Goal: Task Accomplishment & Management: Manage account settings

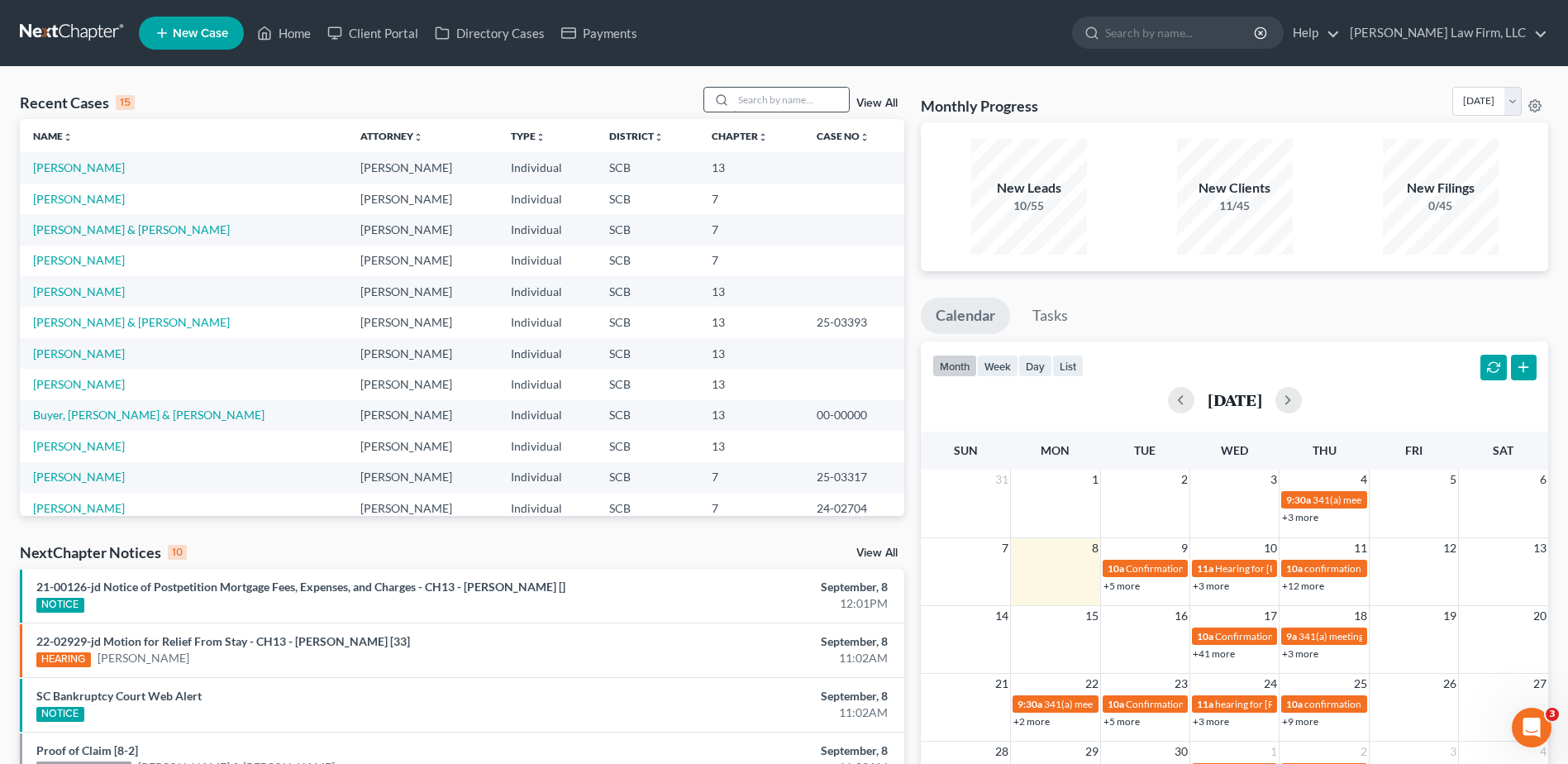
click at [782, 106] on input "search" at bounding box center [791, 100] width 116 height 24
type input "[PERSON_NAME]"
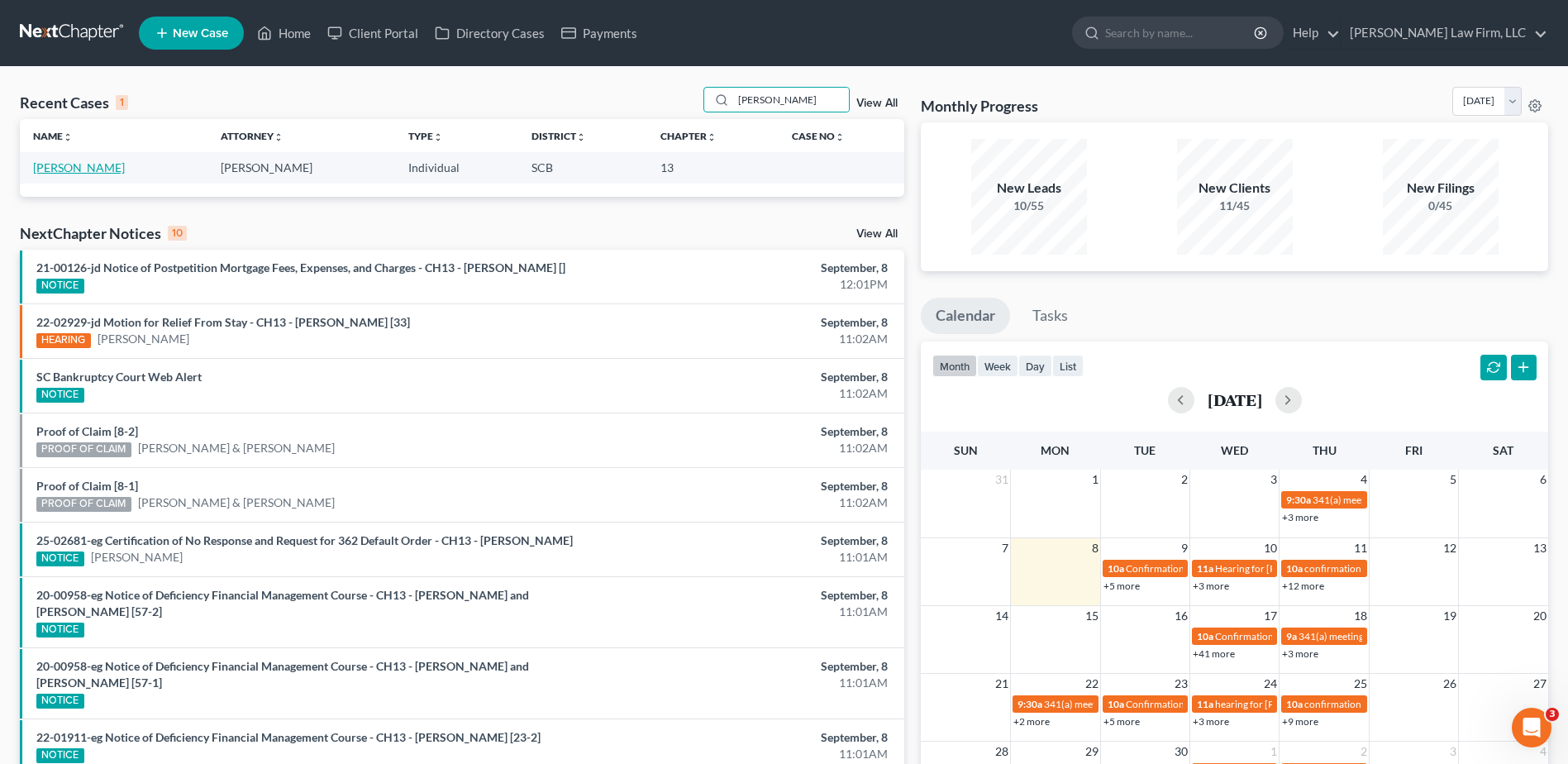
click at [96, 170] on link "[PERSON_NAME]" at bounding box center [78, 167] width 92 height 14
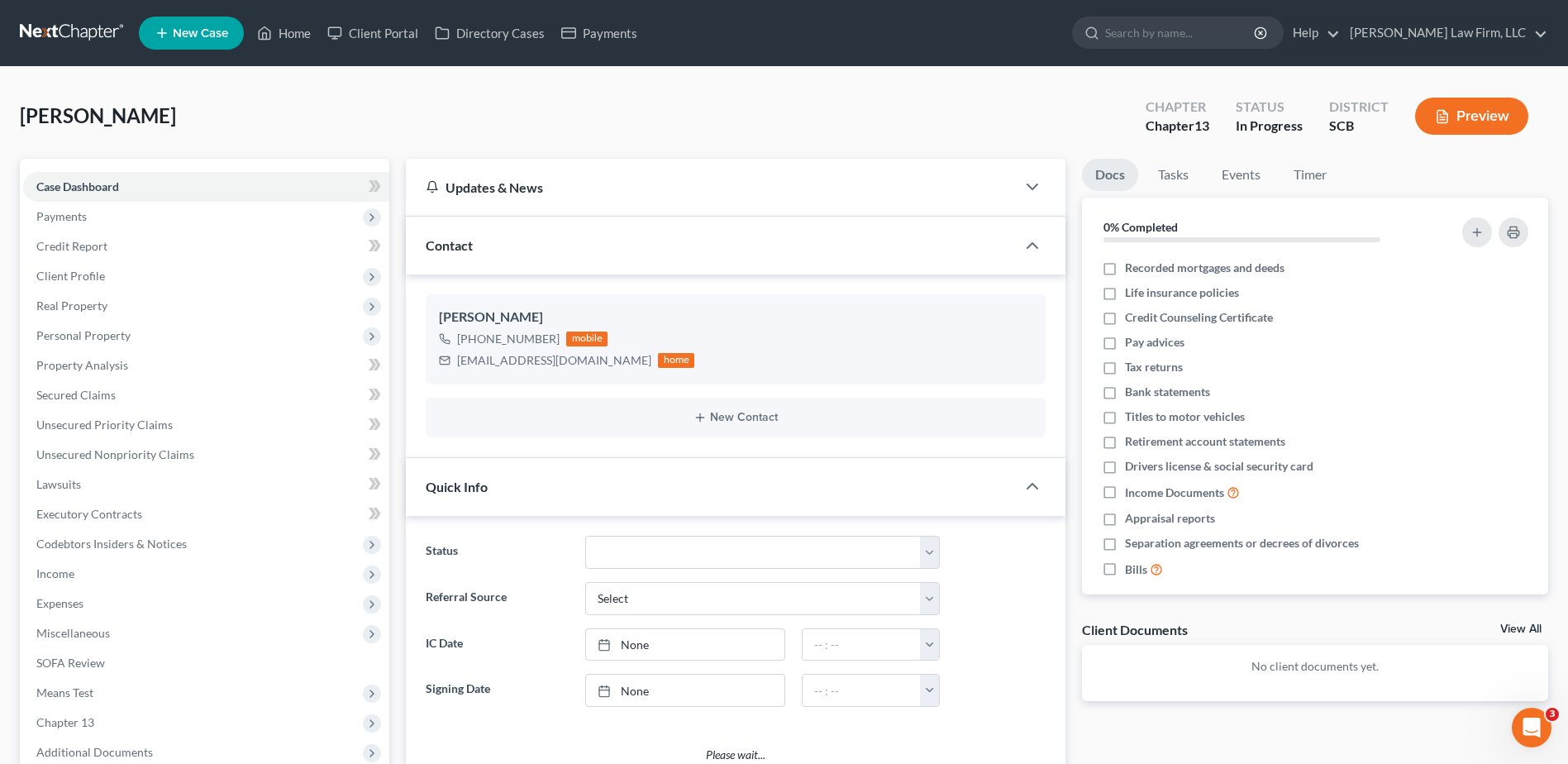
select select "0"
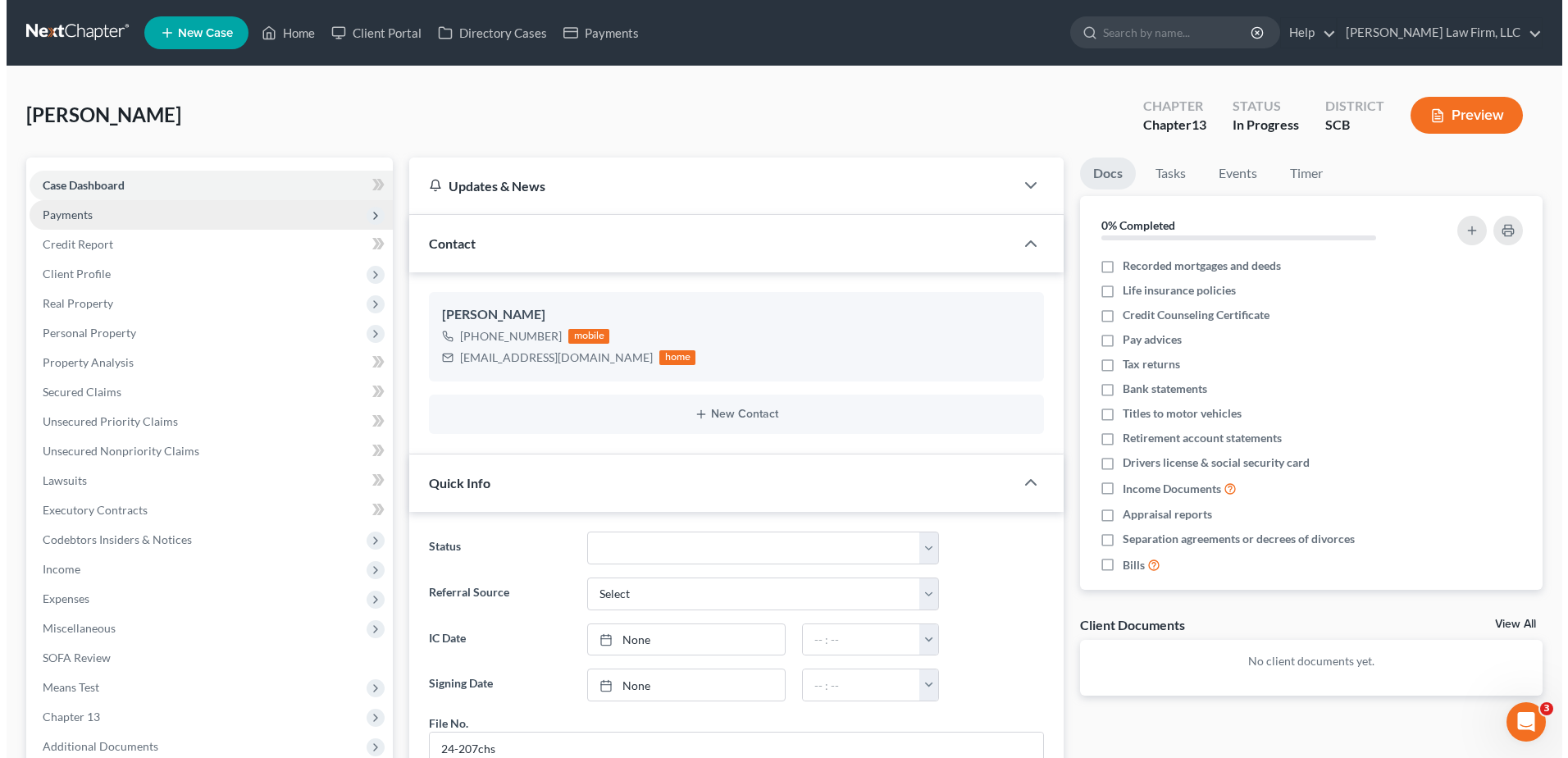
scroll to position [1658, 0]
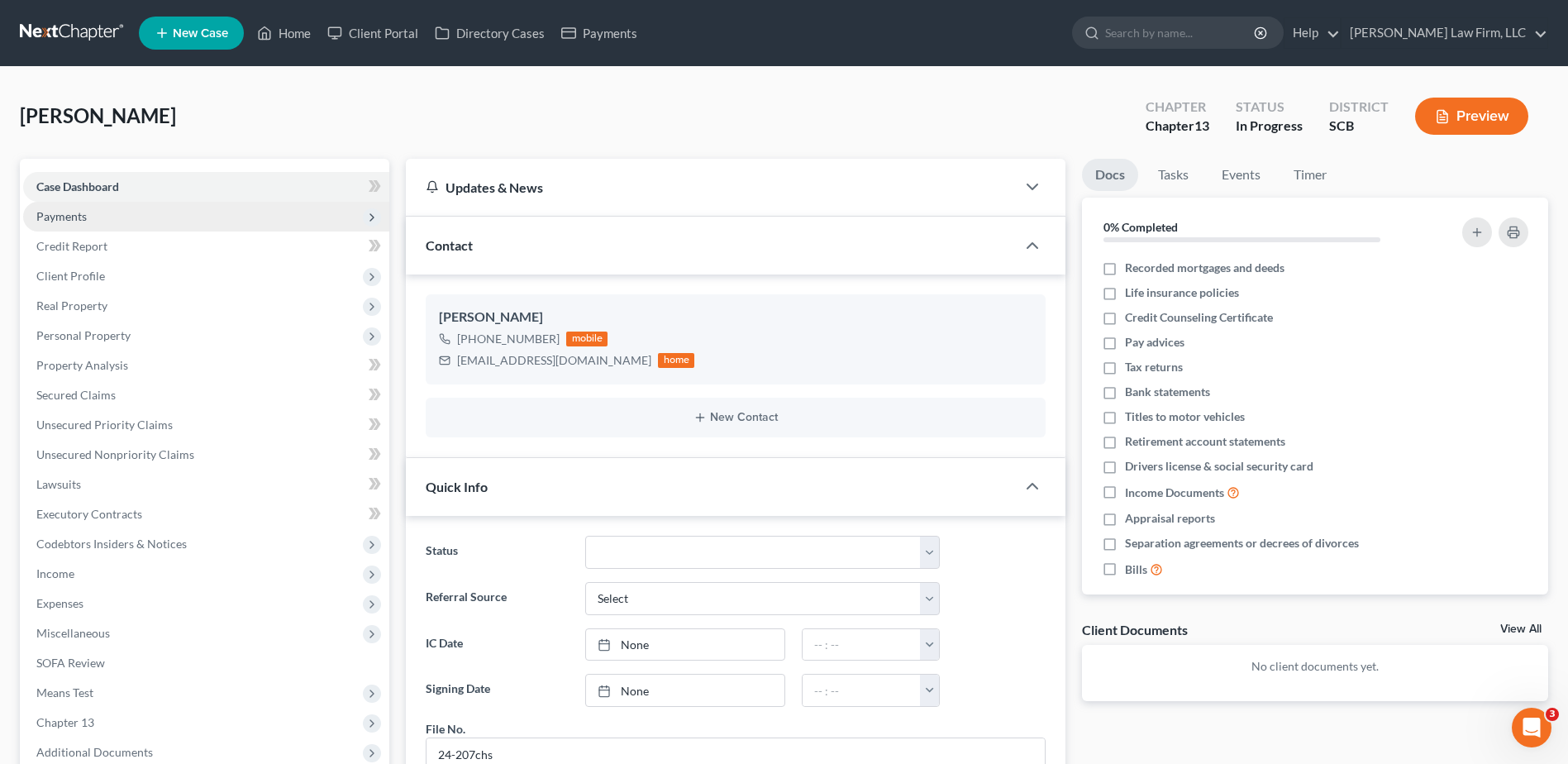
click at [78, 222] on span "Payments" at bounding box center [62, 216] width 51 height 14
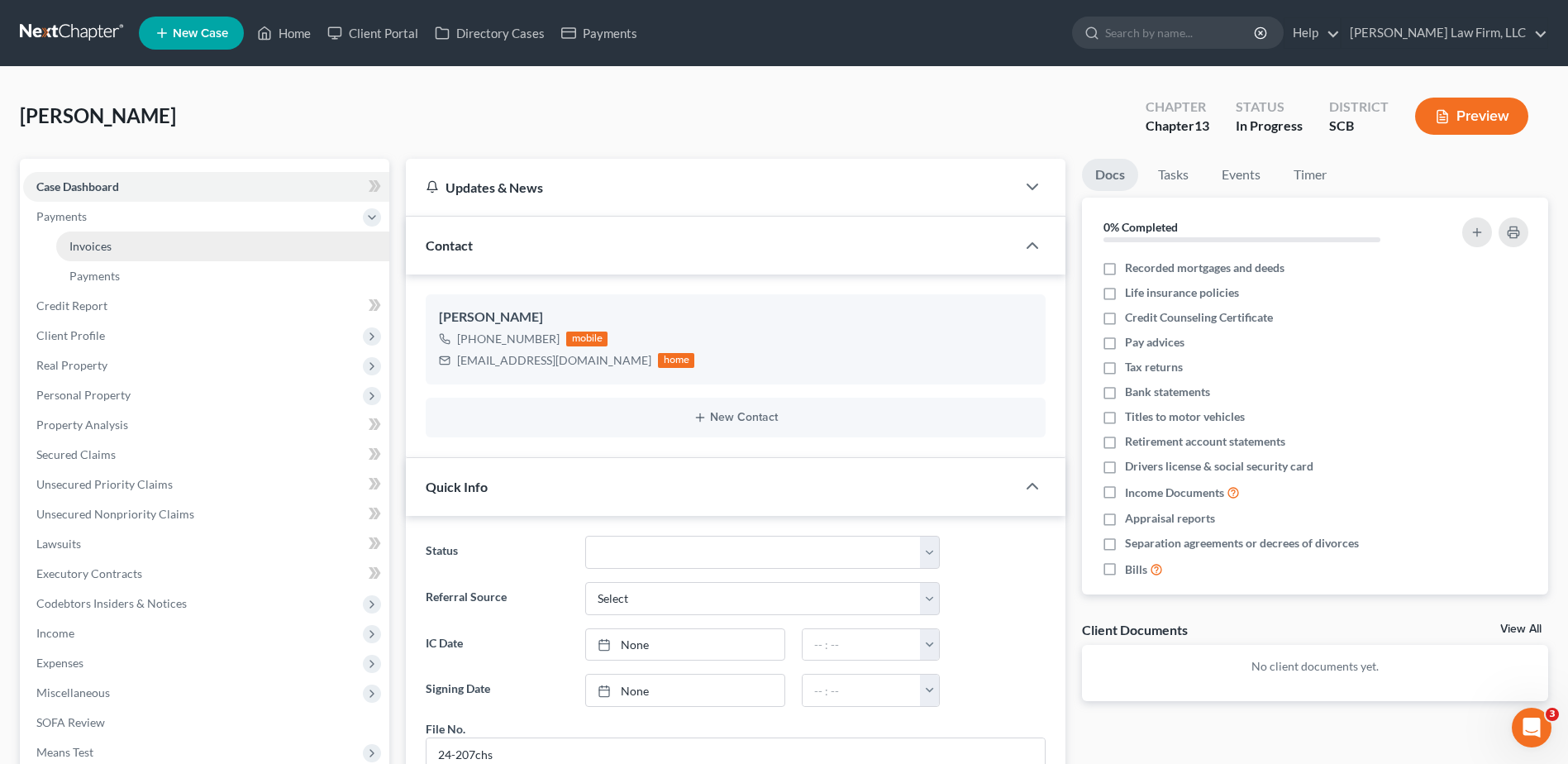
click at [81, 247] on span "Invoices" at bounding box center [91, 245] width 42 height 14
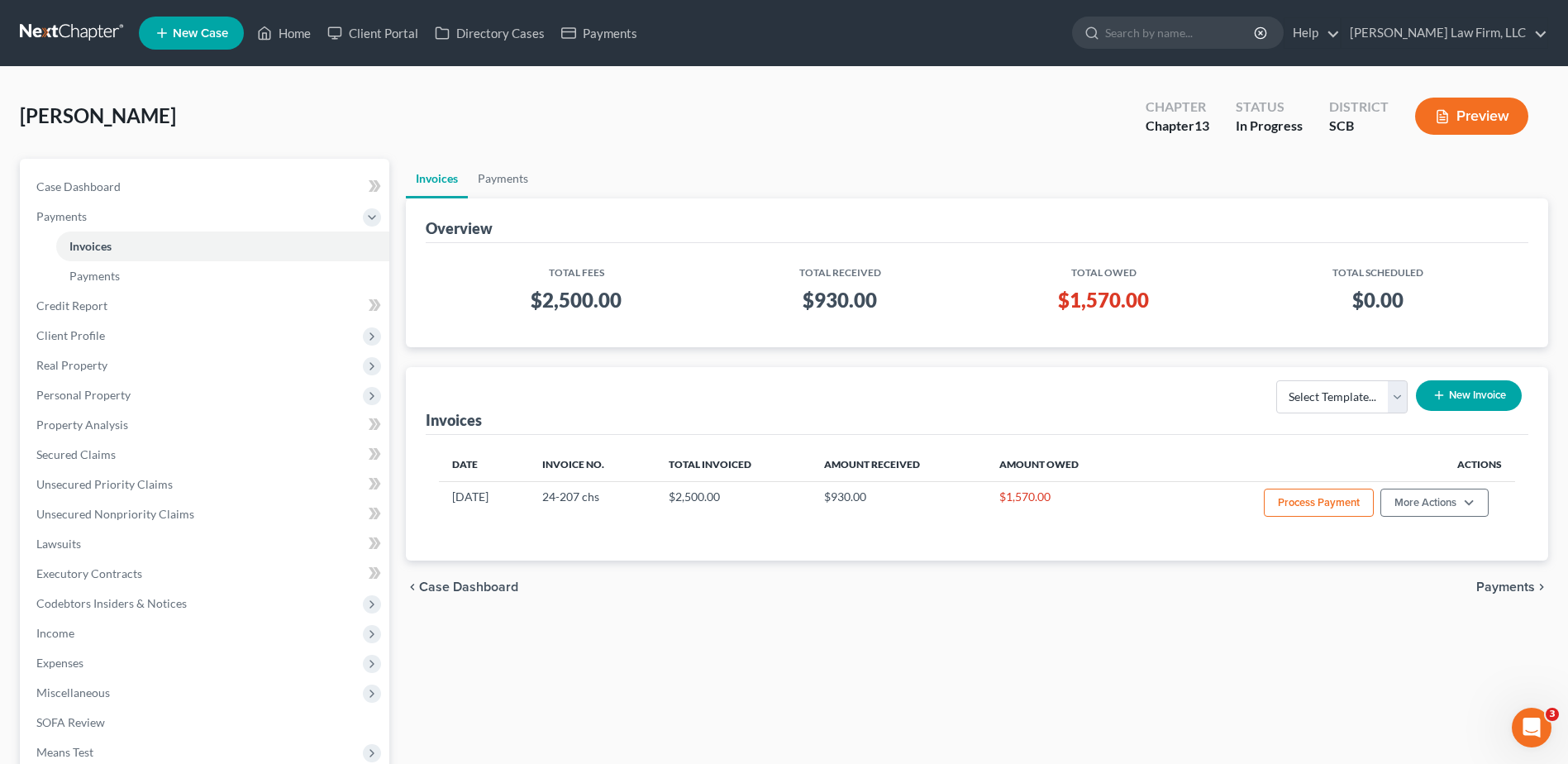
drag, startPoint x: 395, startPoint y: 213, endPoint x: 408, endPoint y: 219, distance: 14.3
click at [404, 218] on div "Petition Navigation Case Dashboard Payments Invoices Payments Payments Credit R…" at bounding box center [784, 562] width 1544 height 806
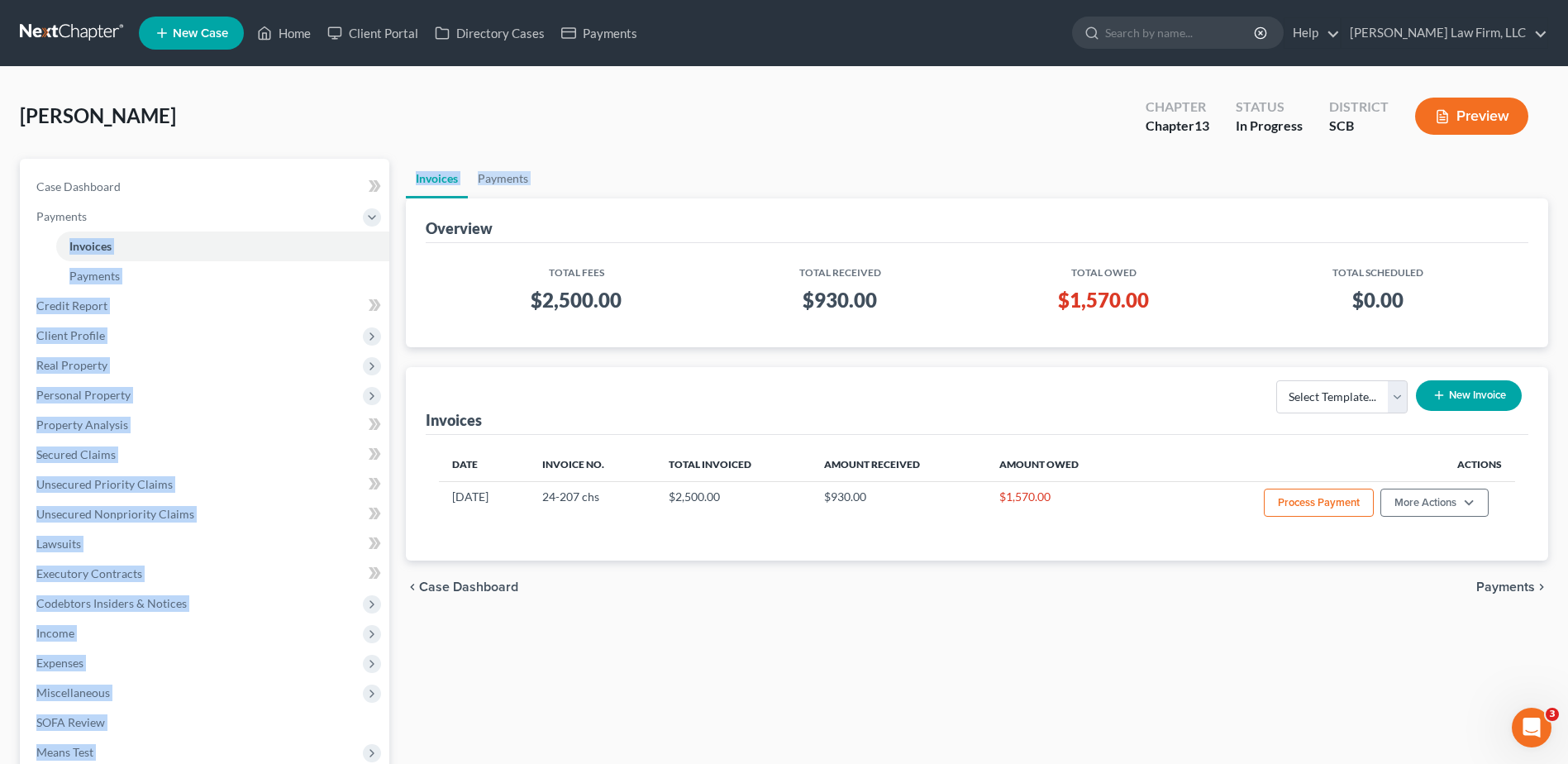
click at [411, 220] on div "Overview Total Fees Total Received Total Owed Total Scheduled $2,500.00 $930.00…" at bounding box center [976, 273] width 1142 height 149
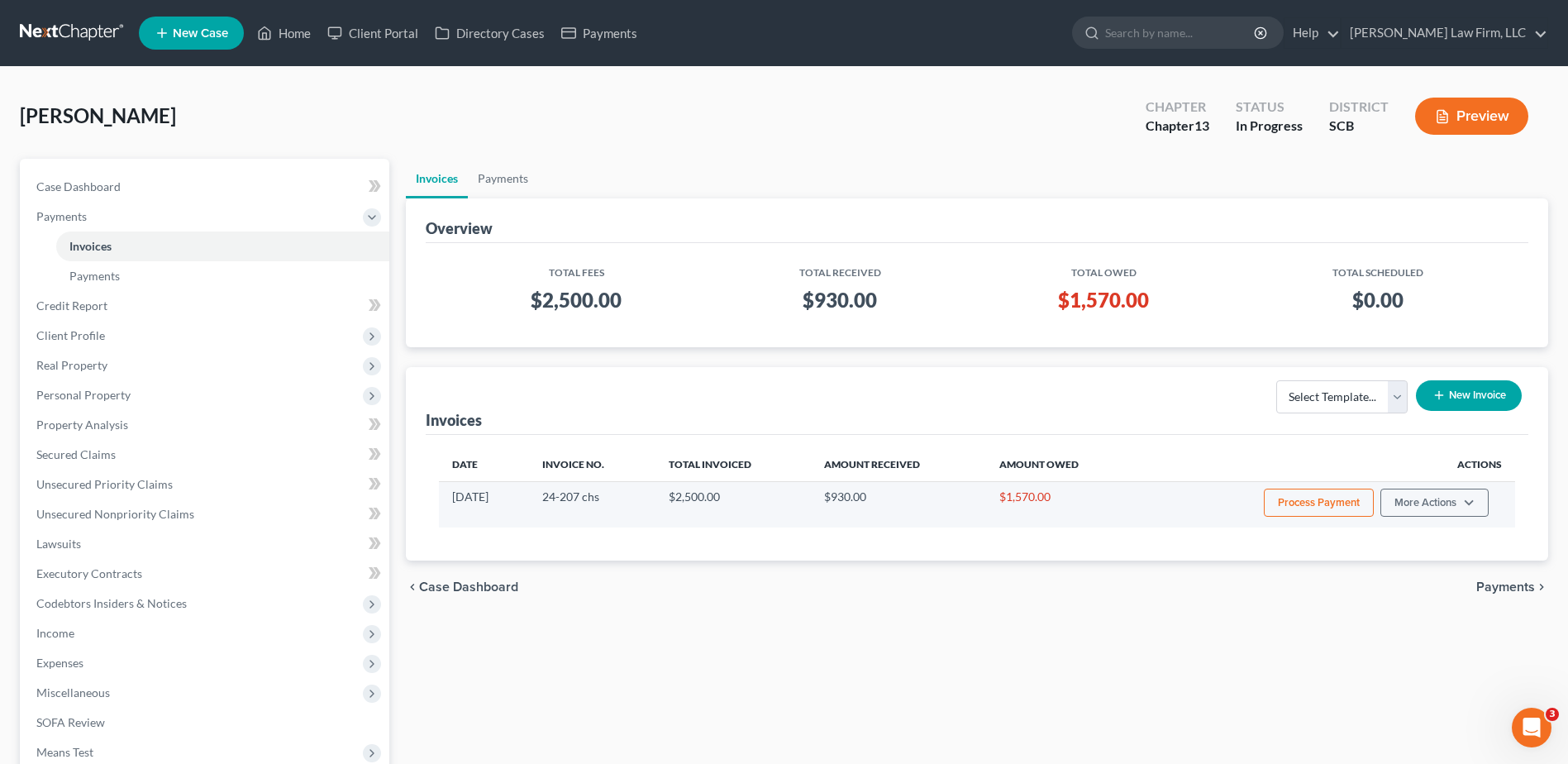
click at [1315, 500] on button "Process Payment" at bounding box center [1318, 503] width 110 height 28
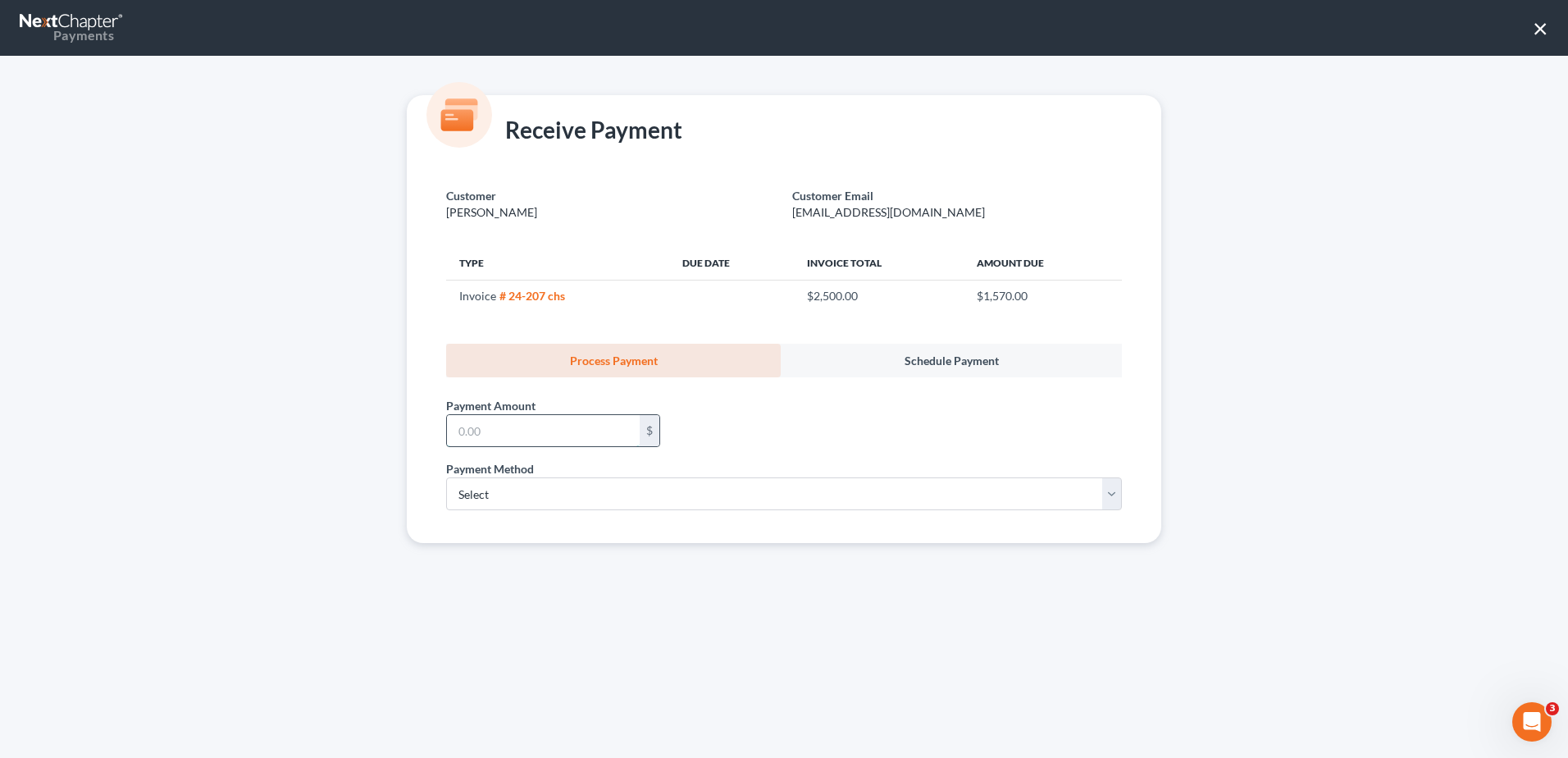
click at [581, 438] on input "text" at bounding box center [544, 430] width 193 height 32
click at [516, 455] on div "Payment Amount * $" at bounding box center [784, 419] width 692 height 83
click at [517, 443] on input "text" at bounding box center [544, 430] width 193 height 32
type input "250.00"
click at [520, 494] on select "Select ACH Credit Card" at bounding box center [784, 493] width 676 height 32
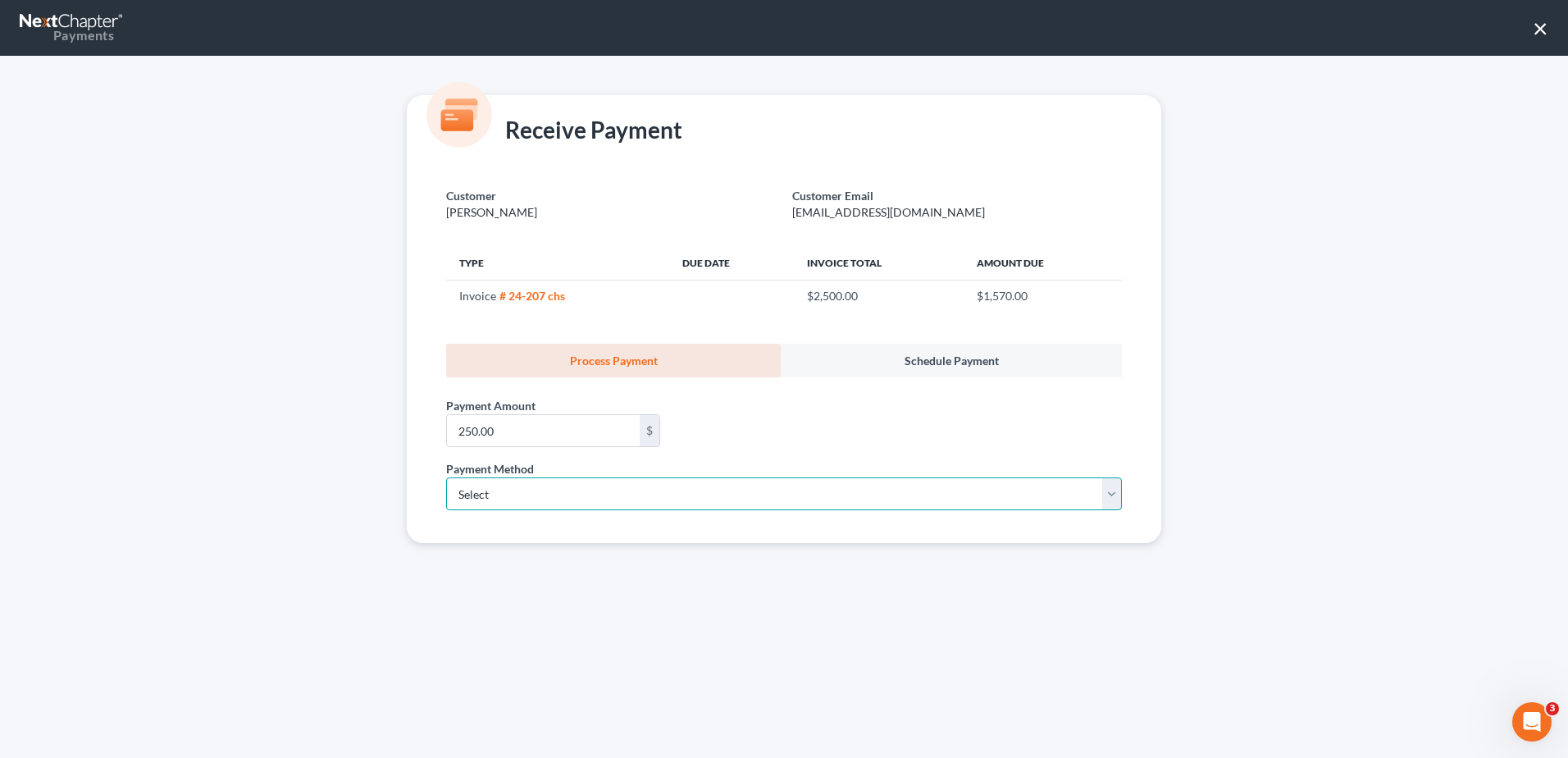
select select "1"
click at [446, 477] on select "Select ACH Credit Card" at bounding box center [784, 493] width 676 height 32
select select "42"
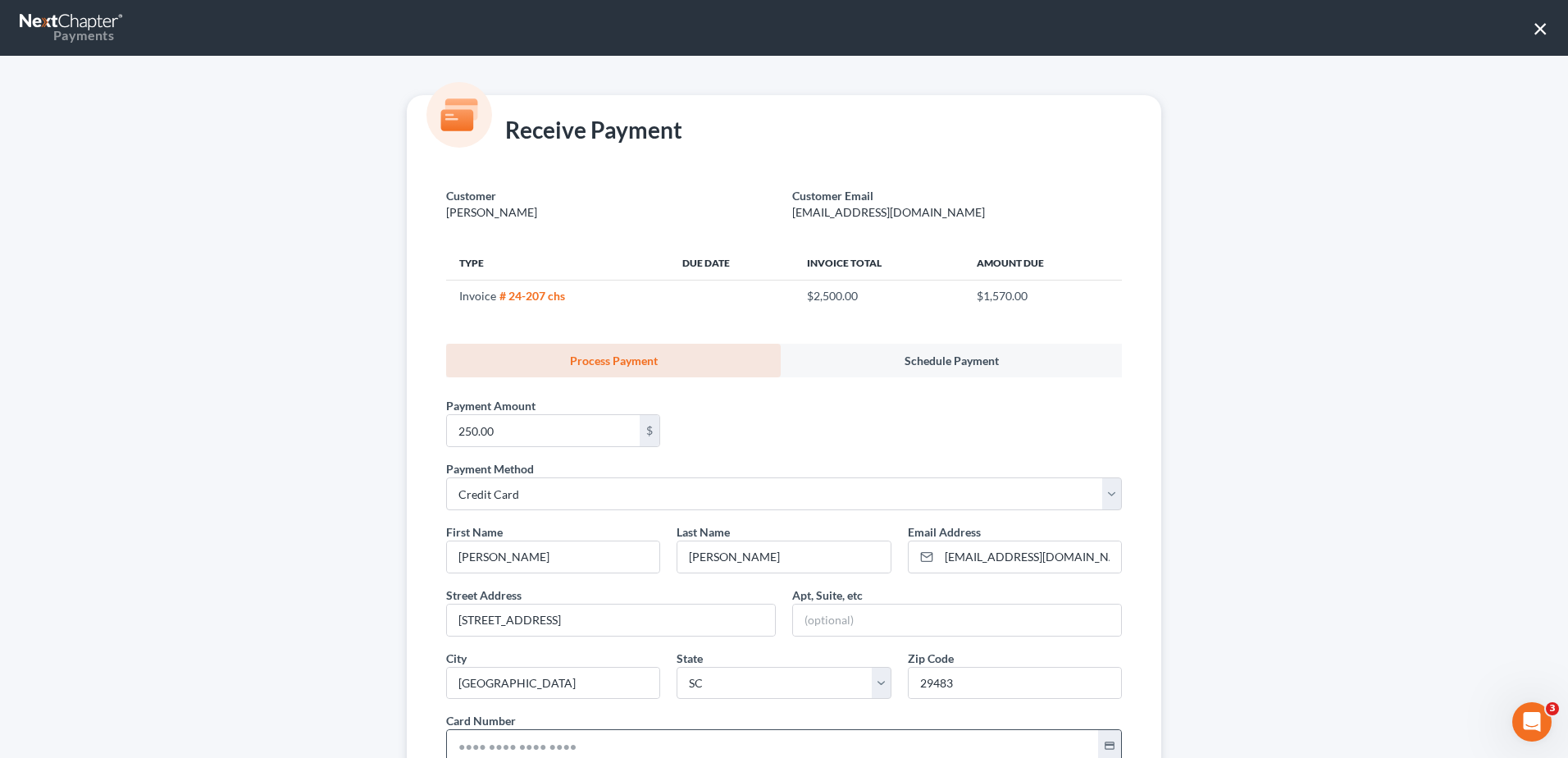
click at [510, 745] on input "text" at bounding box center [772, 745] width 651 height 32
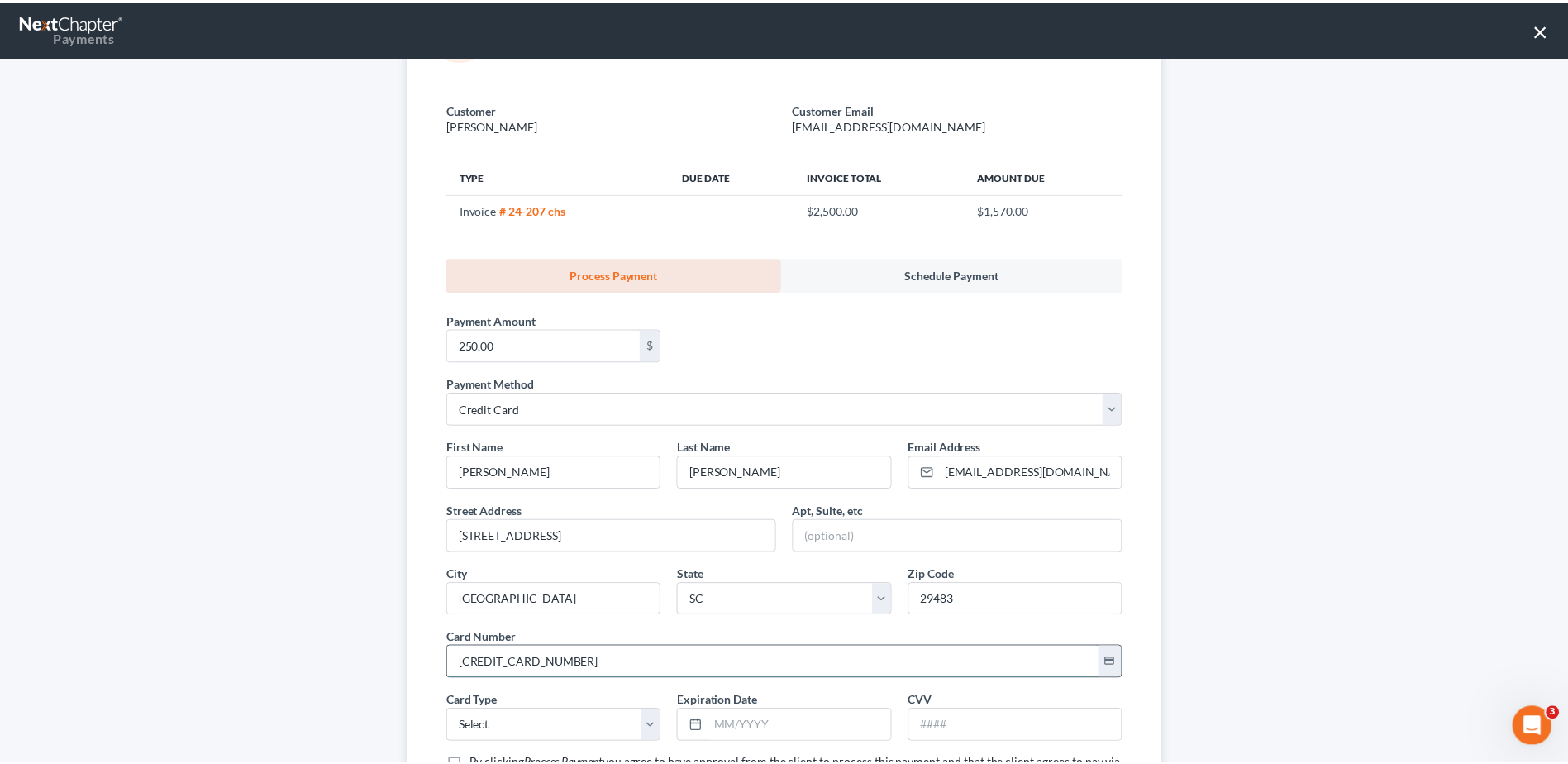
scroll to position [165, 0]
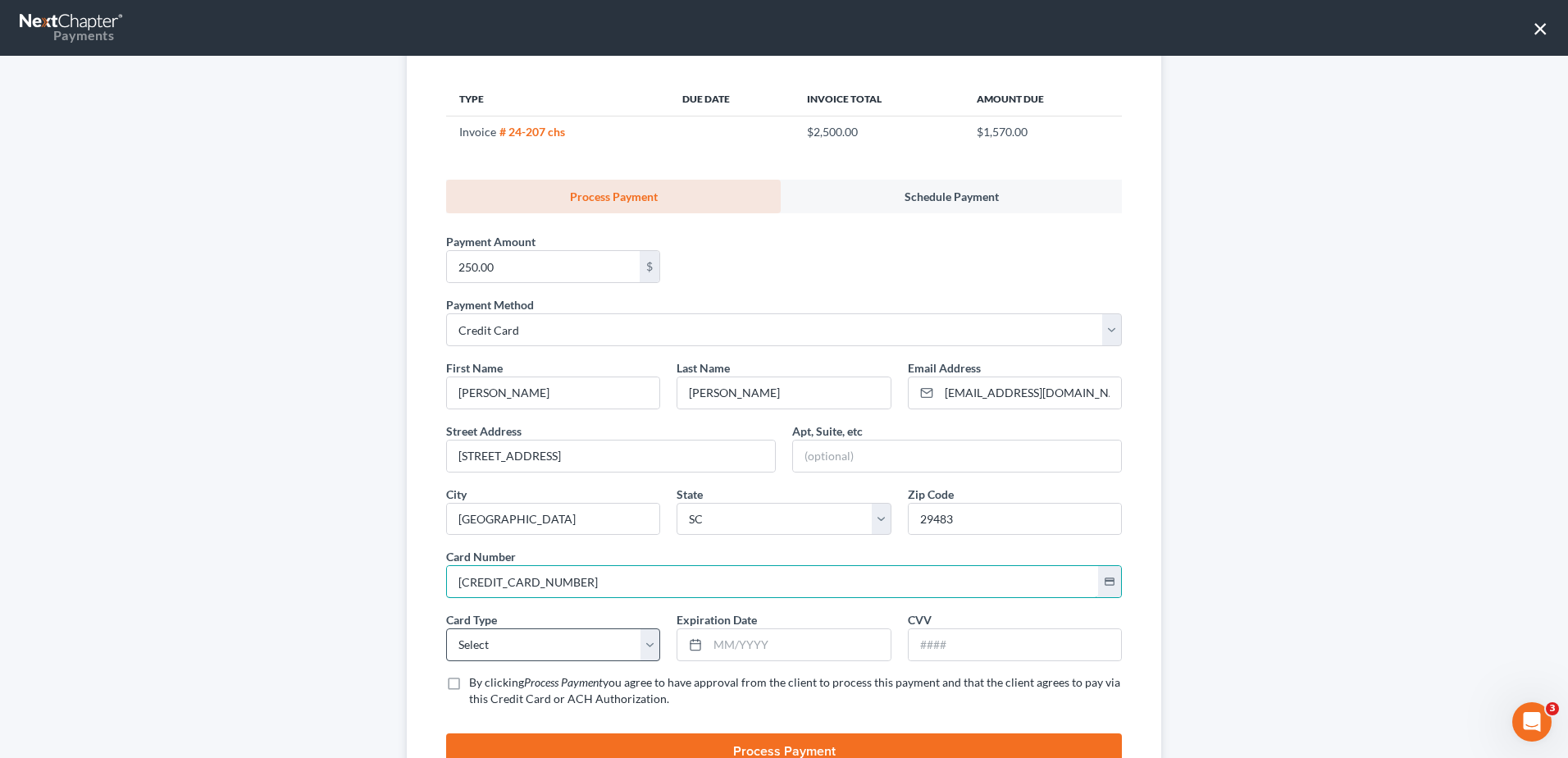
type input "[CREDIT_CARD_NUMBER]"
click at [507, 647] on select "Select Visa MasterCard Discover American Express" at bounding box center [554, 645] width 214 height 32
select select "0"
click at [446, 628] on select "Select Visa MasterCard Discover American Express" at bounding box center [554, 645] width 214 height 32
click at [743, 650] on input "text" at bounding box center [798, 645] width 182 height 32
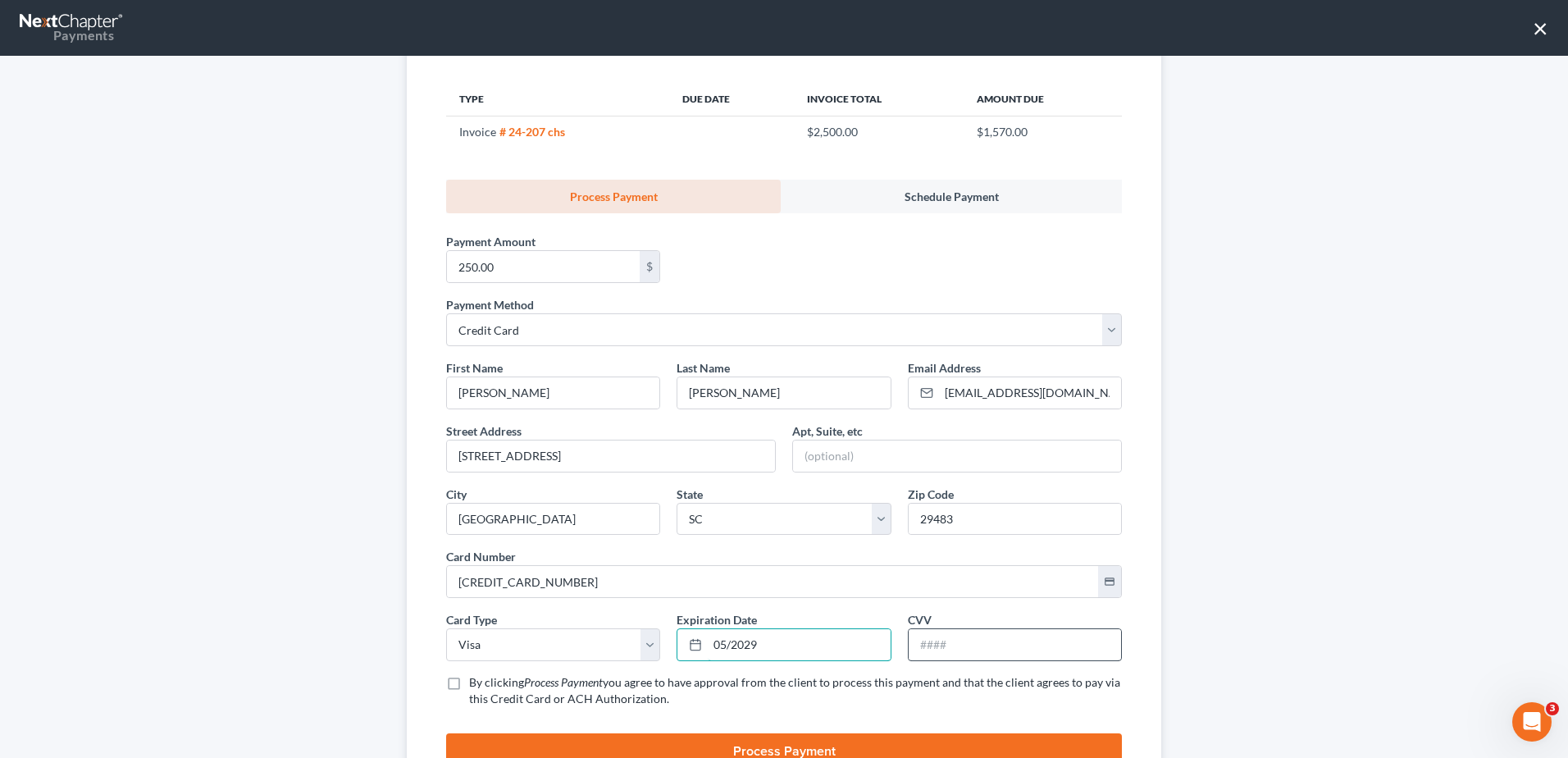
type input "05/2029"
click at [973, 656] on input "text" at bounding box center [1015, 645] width 212 height 32
type input "298"
click at [587, 690] on span "you agree to have approval from the client to process this payment and that the…" at bounding box center [794, 690] width 651 height 31
click at [486, 685] on input "By clicking Process Payment you agree to have approval from the client to proce…" at bounding box center [481, 680] width 11 height 11
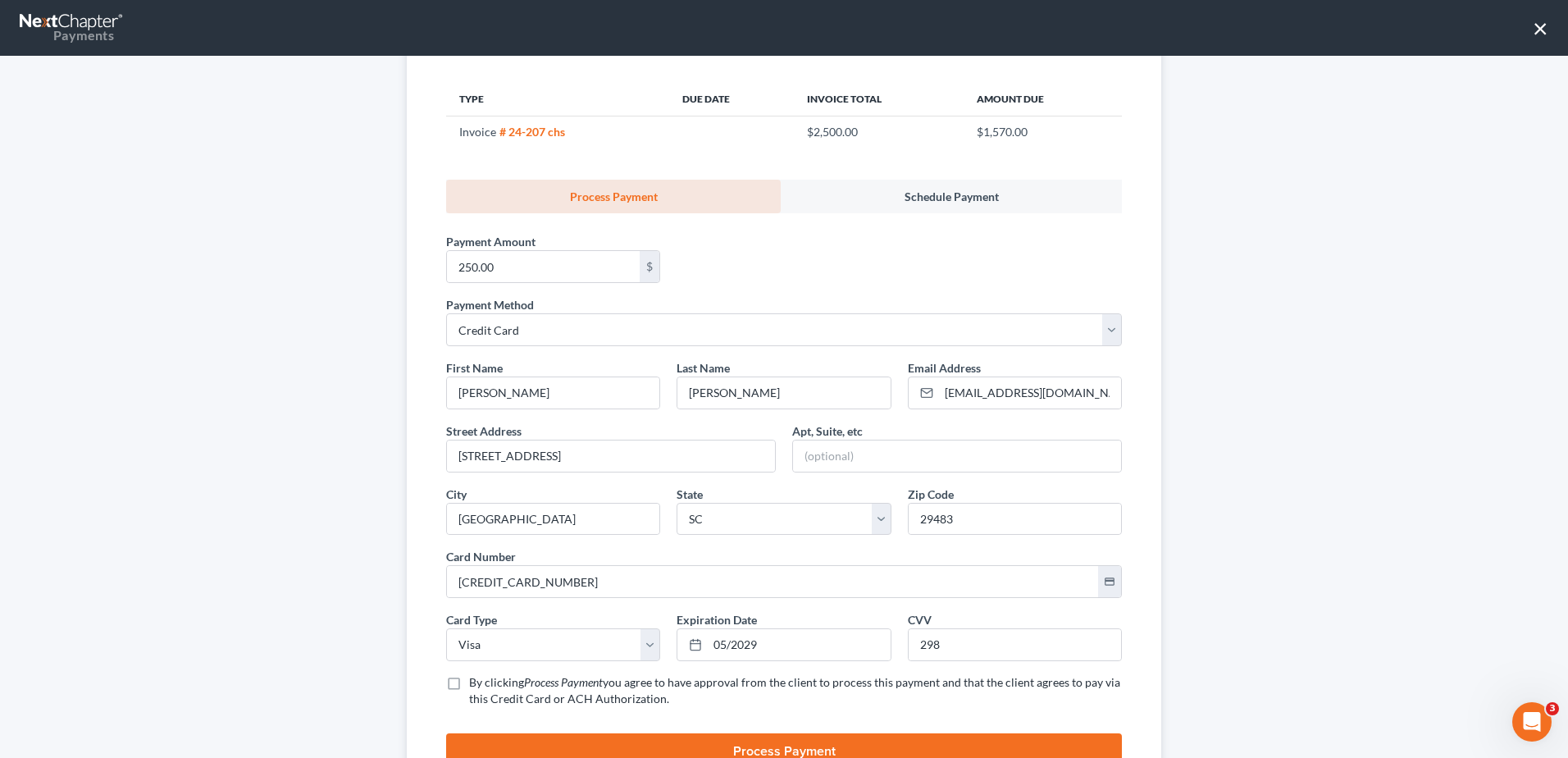
checkbox input "true"
click at [762, 740] on button "Process Payment" at bounding box center [784, 752] width 676 height 36
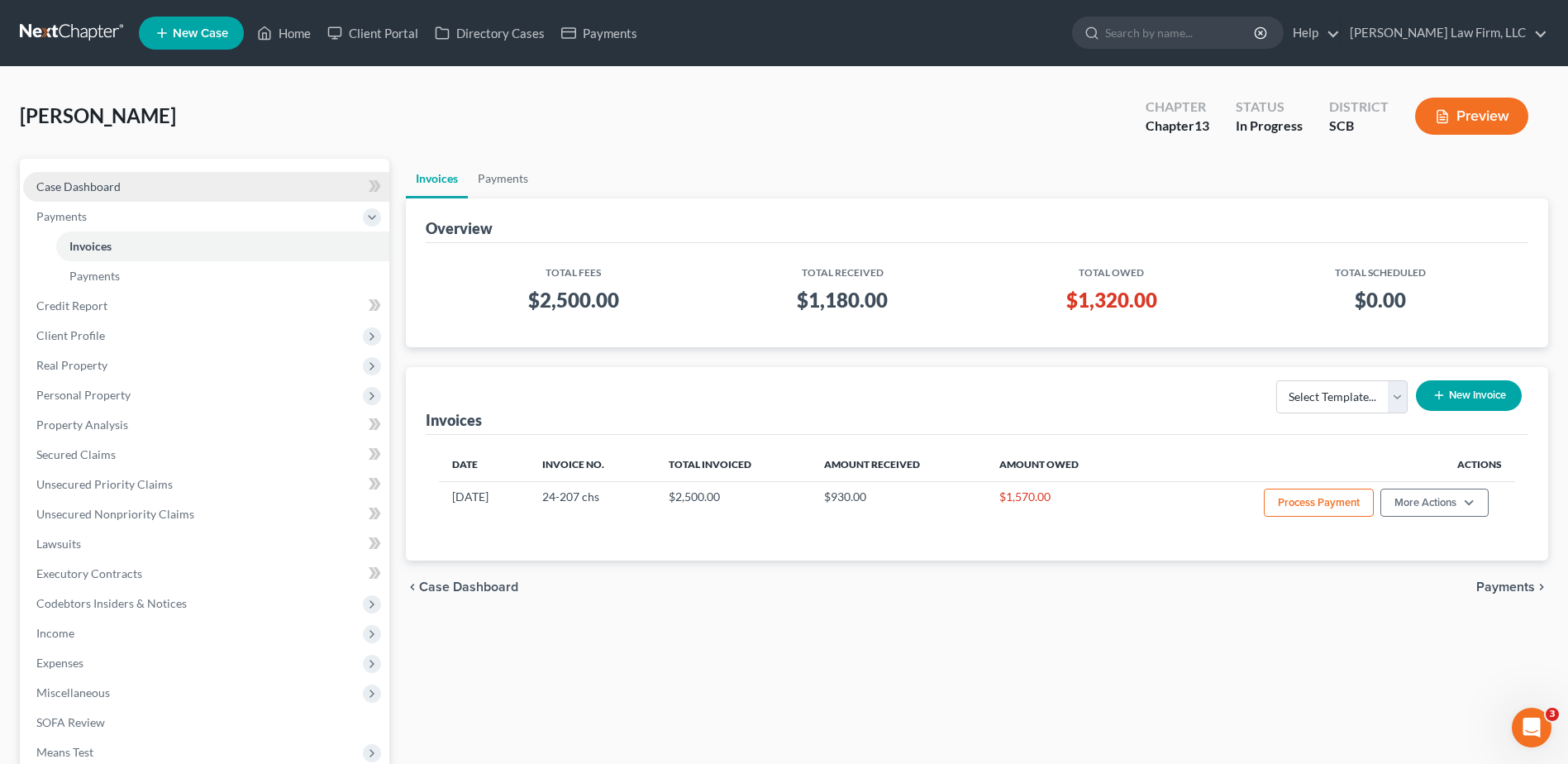
click at [89, 183] on span "Case Dashboard" at bounding box center [78, 186] width 84 height 14
select select "0"
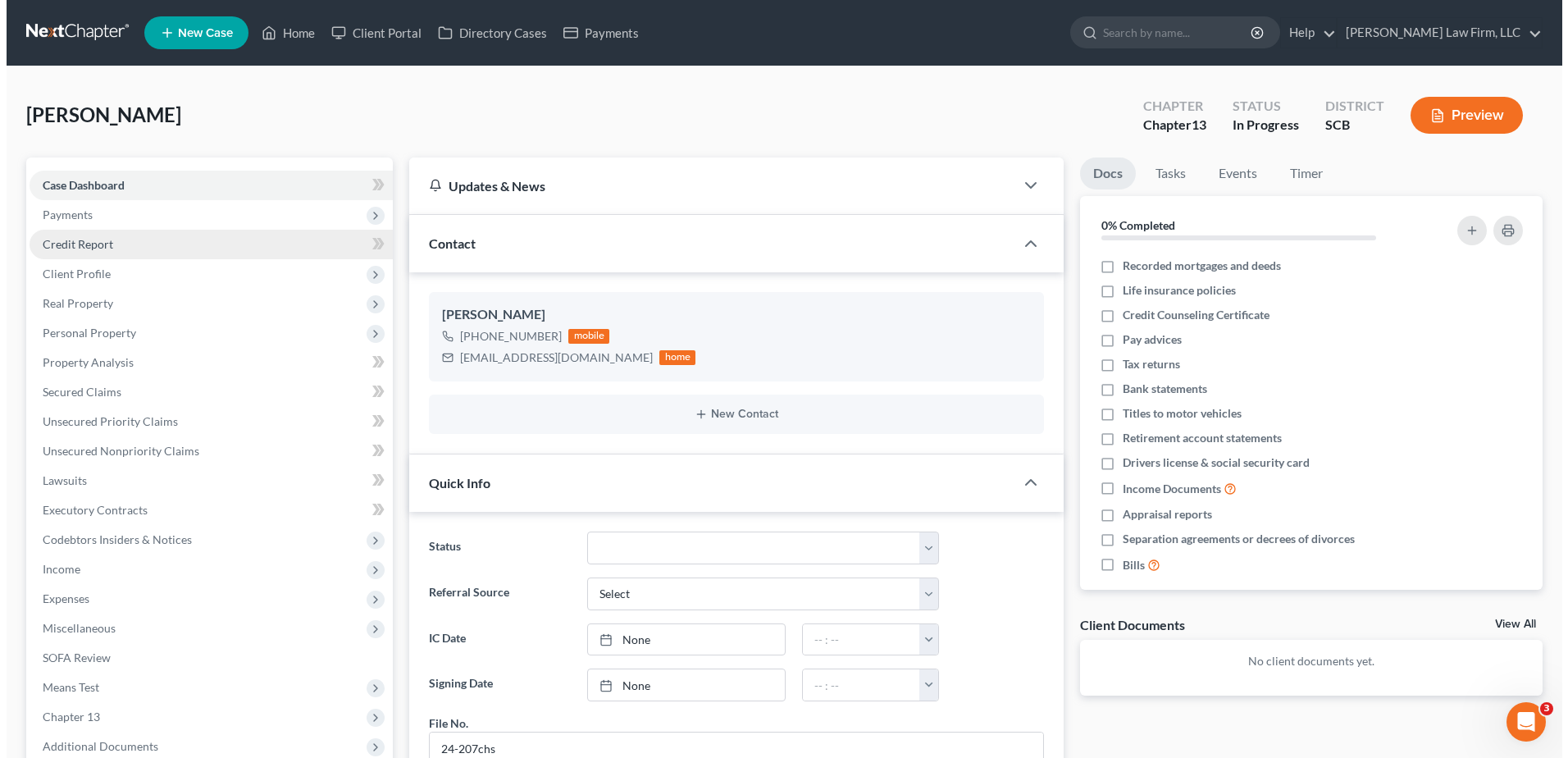
scroll to position [1658, 0]
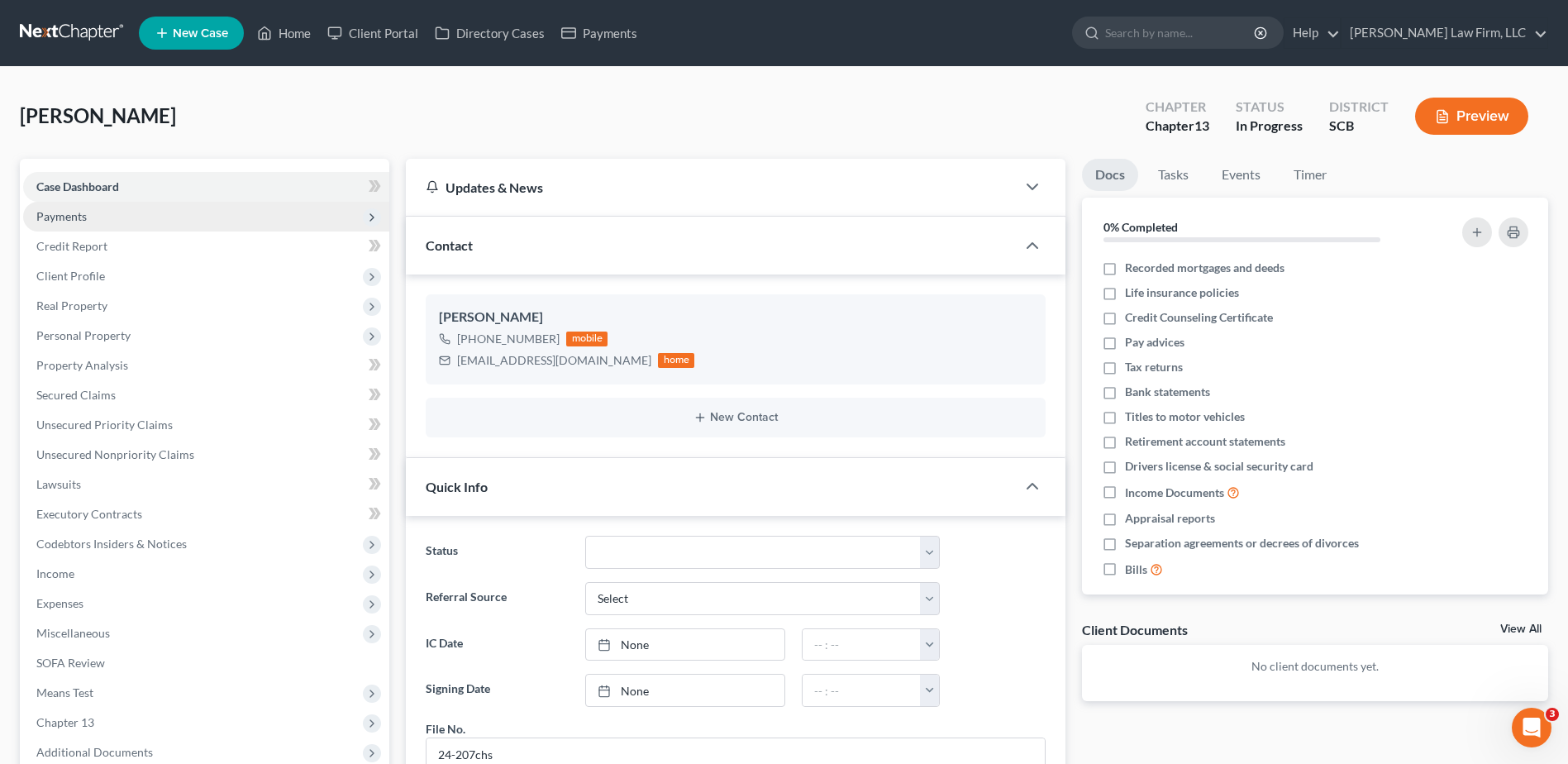
click at [102, 220] on span "Payments" at bounding box center [207, 216] width 366 height 30
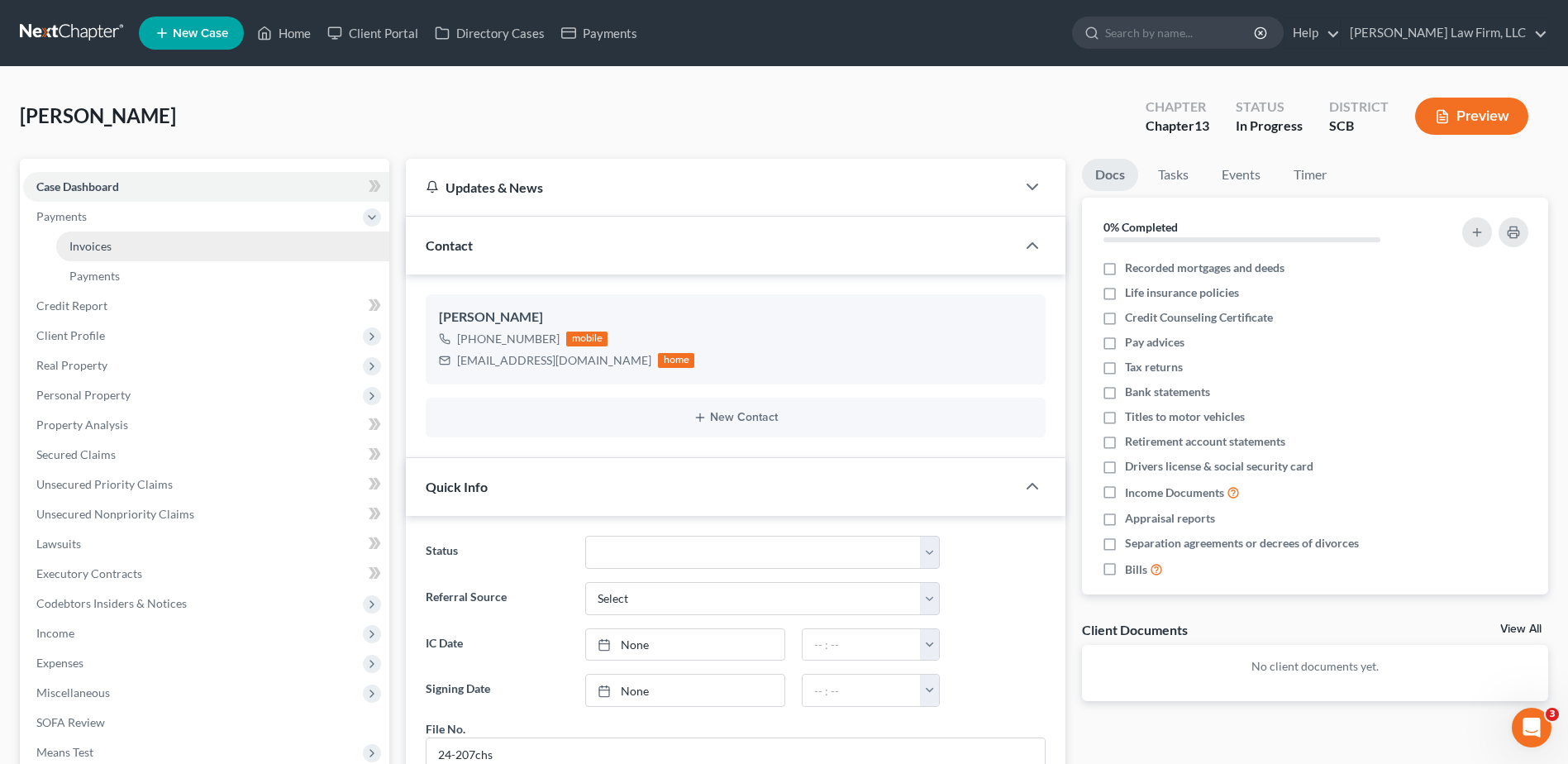
click at [105, 241] on span "Invoices" at bounding box center [91, 245] width 42 height 14
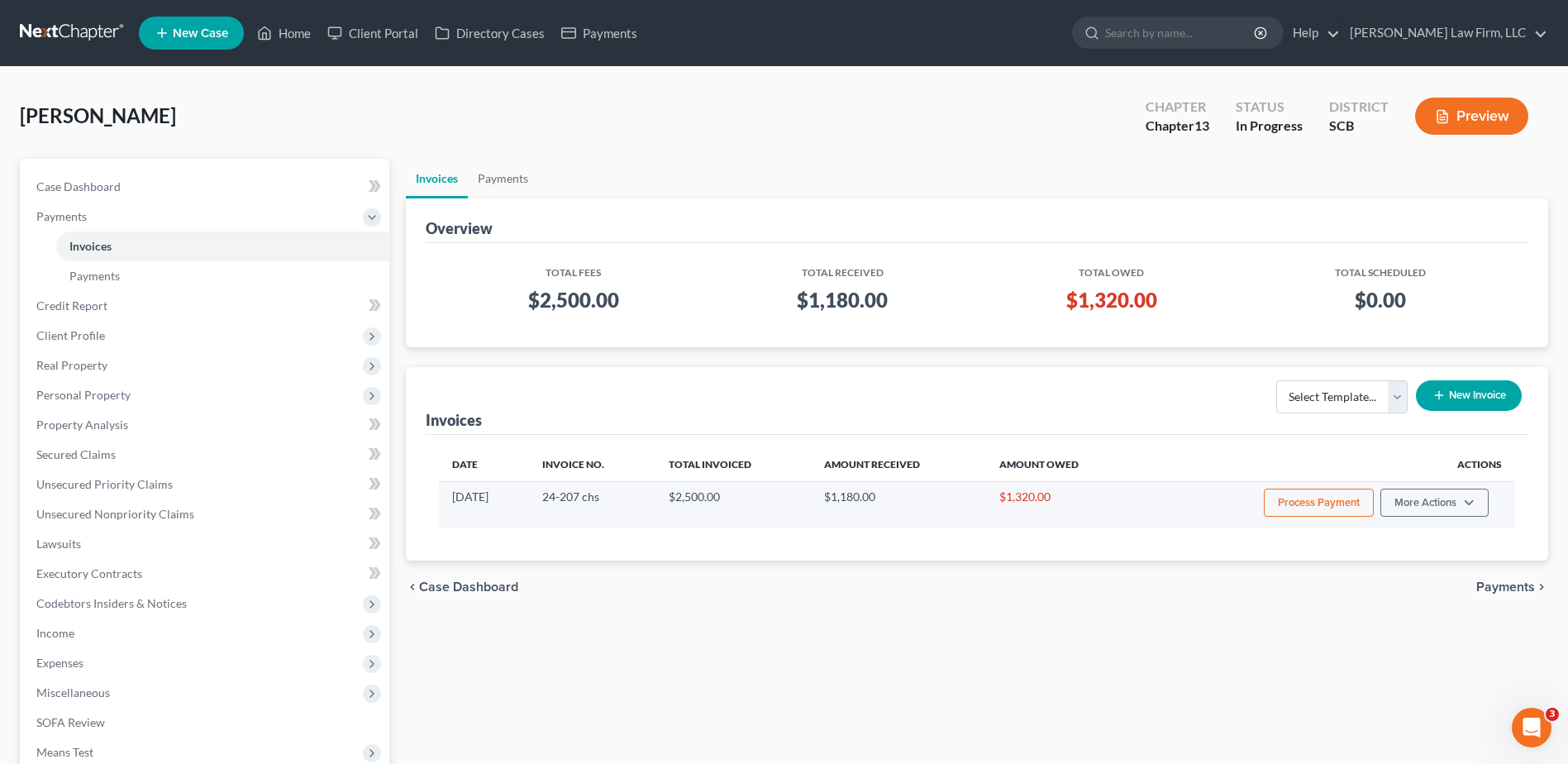
click at [1319, 501] on button "Process Payment" at bounding box center [1318, 503] width 110 height 28
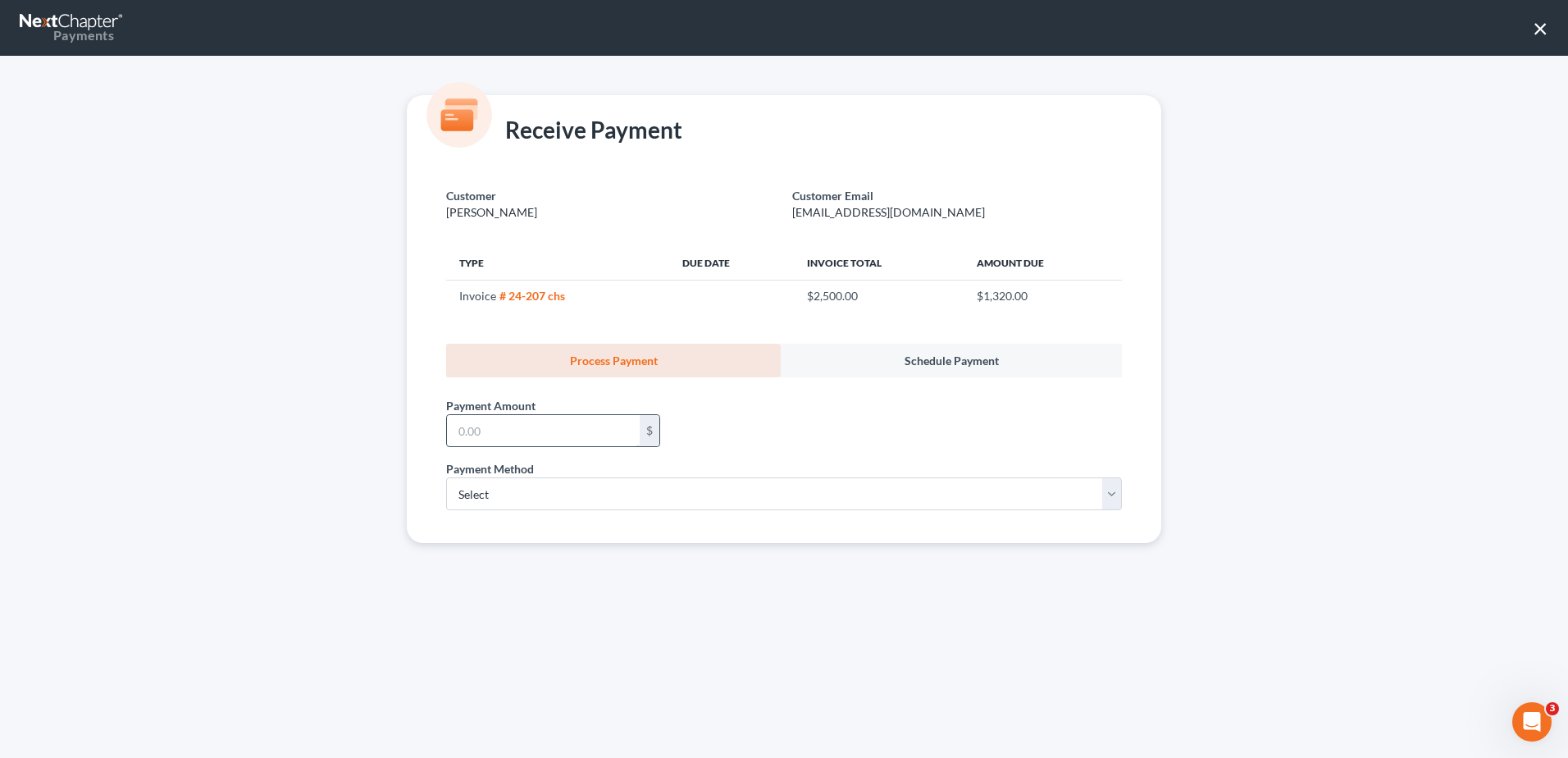
drag, startPoint x: 536, startPoint y: 438, endPoint x: 553, endPoint y: 440, distance: 17.1
click at [545, 439] on input "text" at bounding box center [544, 430] width 193 height 32
type input "5"
type input "50.00"
click at [554, 491] on select "Select ACH Credit Card" at bounding box center [784, 493] width 676 height 32
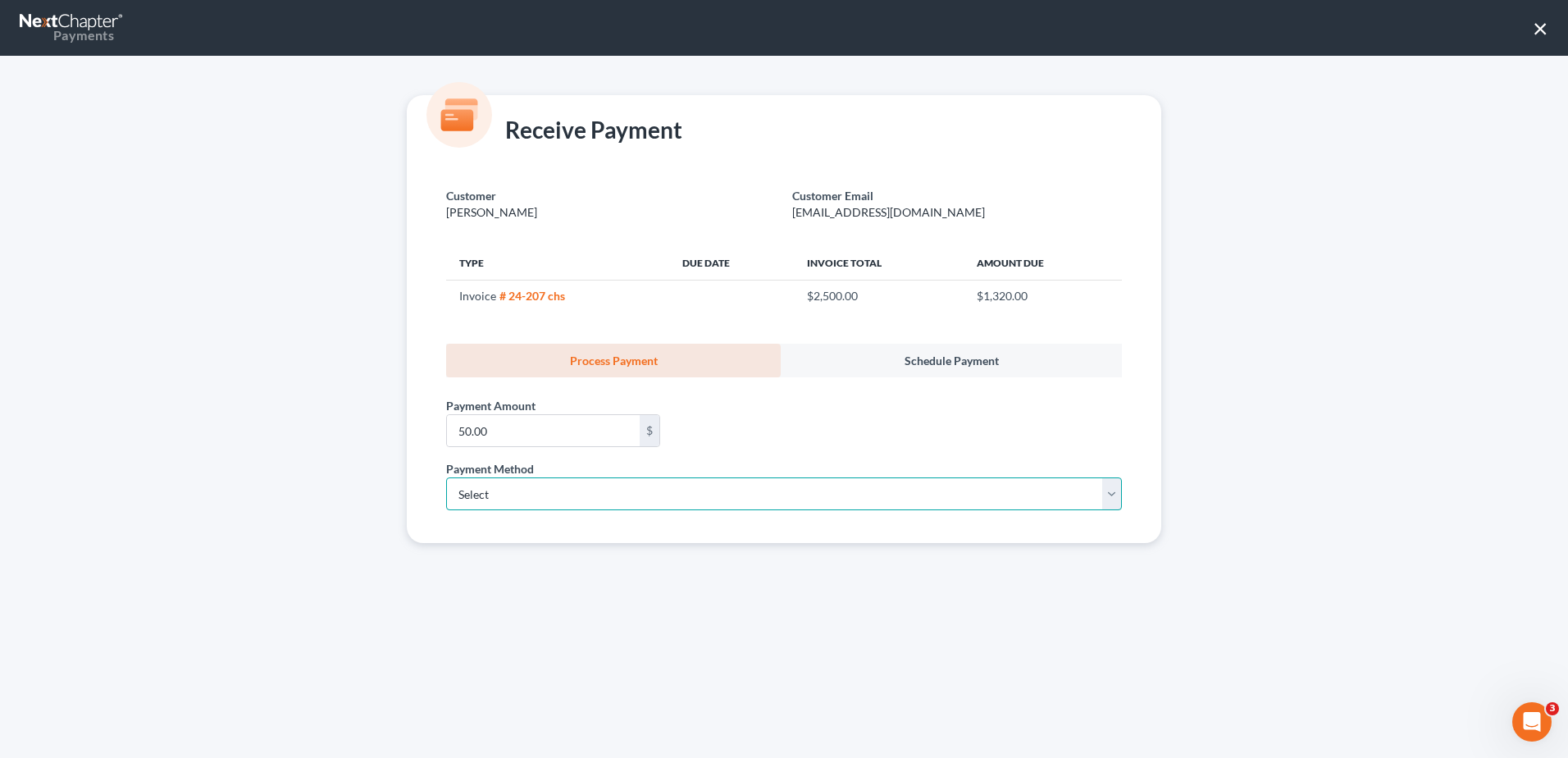
select select "1"
click at [446, 477] on select "Select ACH Credit Card" at bounding box center [784, 493] width 676 height 32
select select "42"
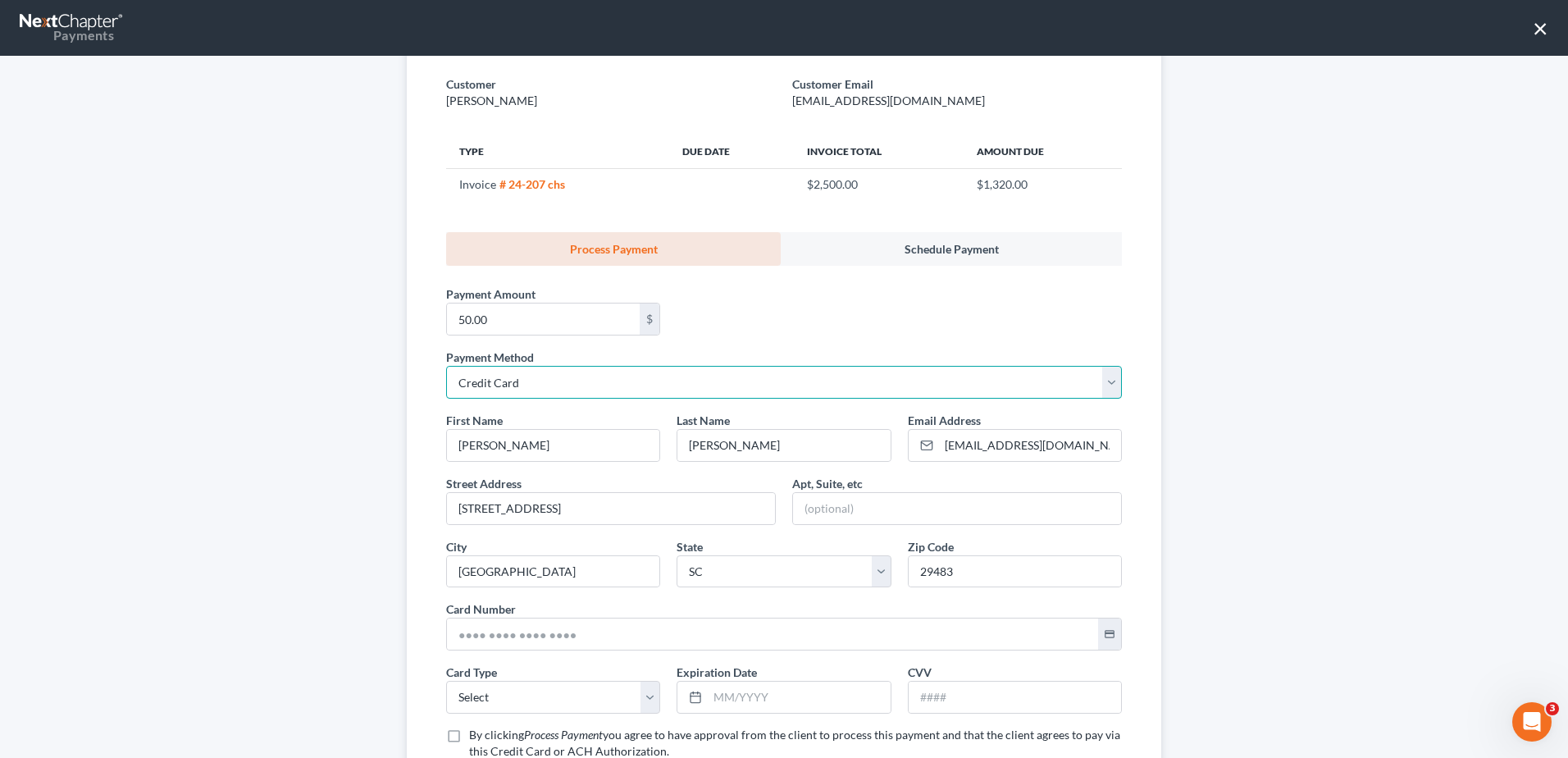
scroll to position [235, 0]
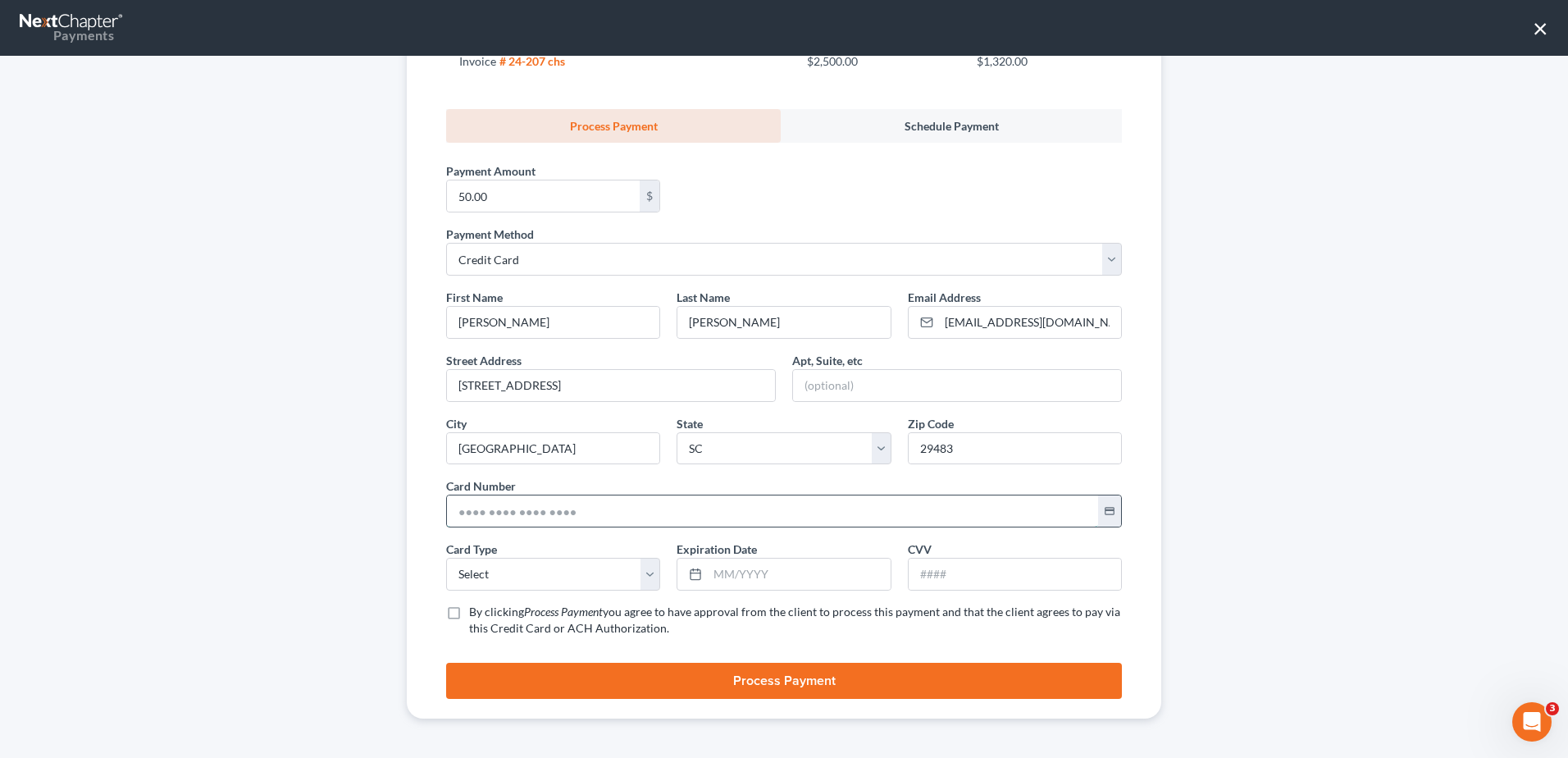
click at [494, 511] on input "text" at bounding box center [772, 510] width 651 height 32
type input "[CREDIT_CARD_NUMBER]"
click at [485, 577] on select "Select Visa MasterCard Discover American Express" at bounding box center [554, 574] width 214 height 32
select select "1"
click at [446, 558] on select "Select Visa MasterCard Discover American Express" at bounding box center [554, 574] width 214 height 32
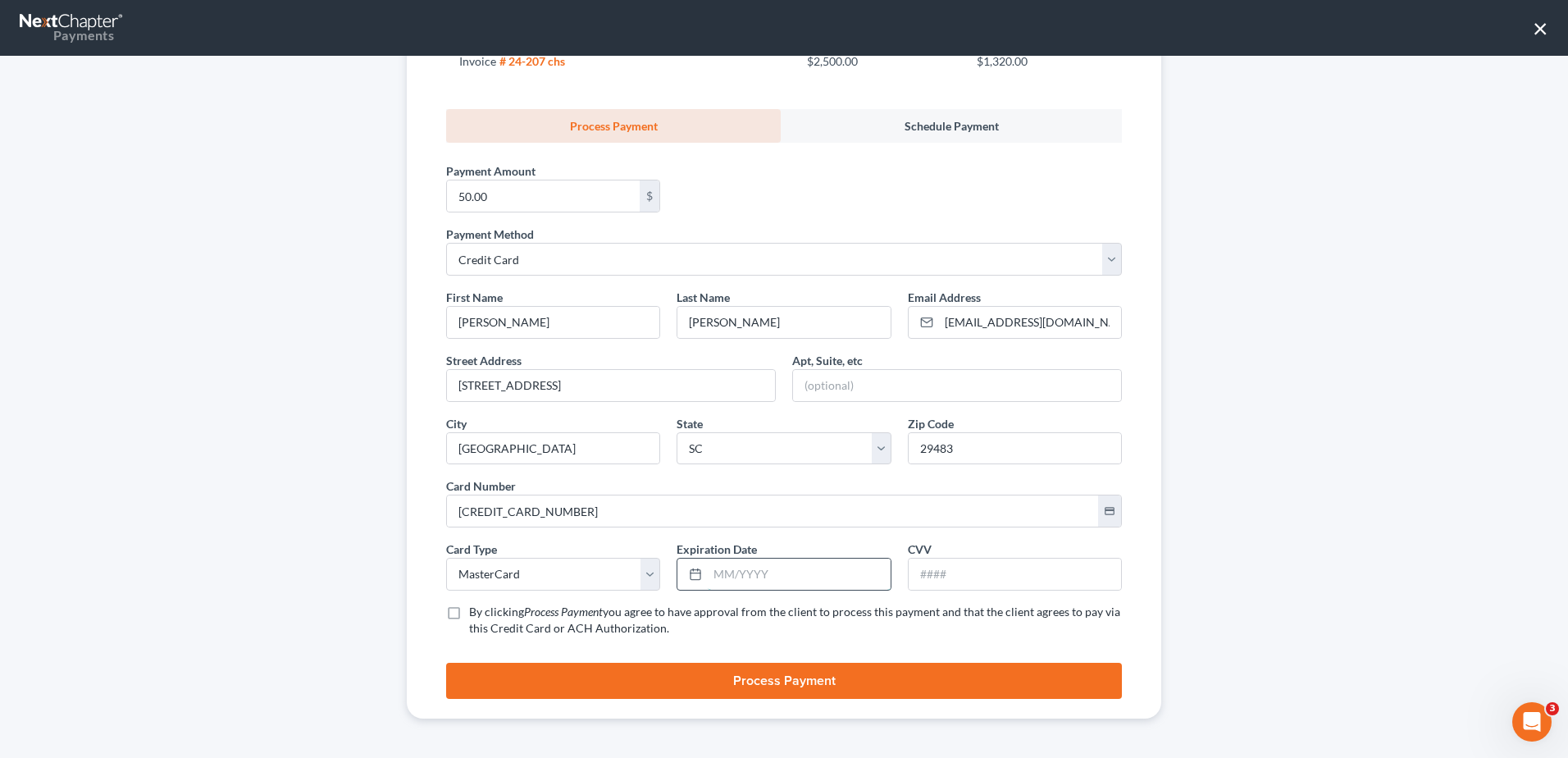
click at [769, 571] on input "text" at bounding box center [798, 574] width 182 height 32
type input "07/2030"
click at [965, 570] on input "text" at bounding box center [1015, 574] width 212 height 32
type input "174"
click at [469, 614] on label "By clicking Process Payment you agree to have approval from the client to proce…" at bounding box center [795, 620] width 653 height 32
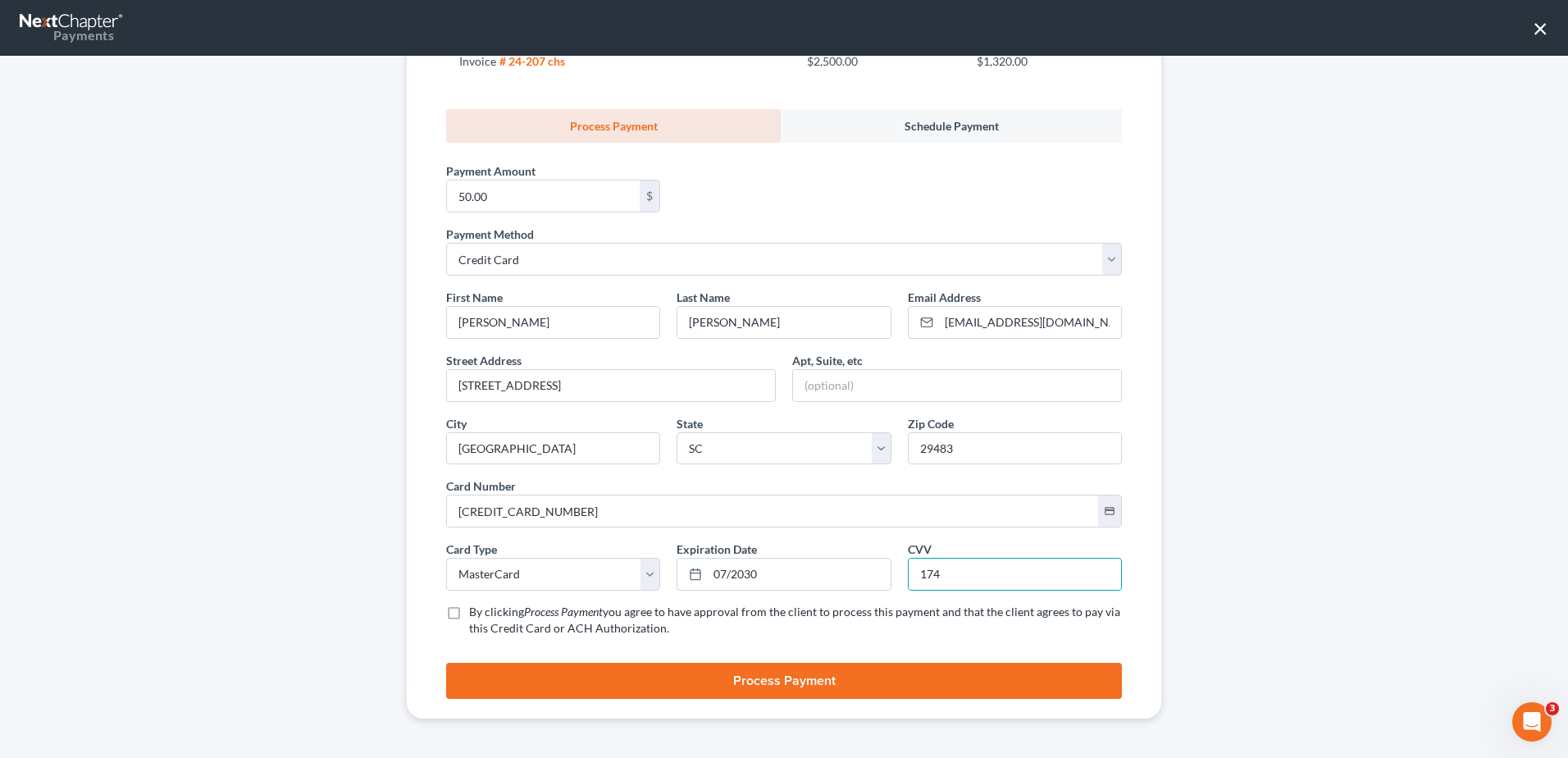
click at [475, 614] on input "By clicking Process Payment you agree to have approval from the client to proce…" at bounding box center [481, 609] width 11 height 11
checkbox input "true"
click at [797, 681] on button "Process Payment" at bounding box center [784, 681] width 676 height 36
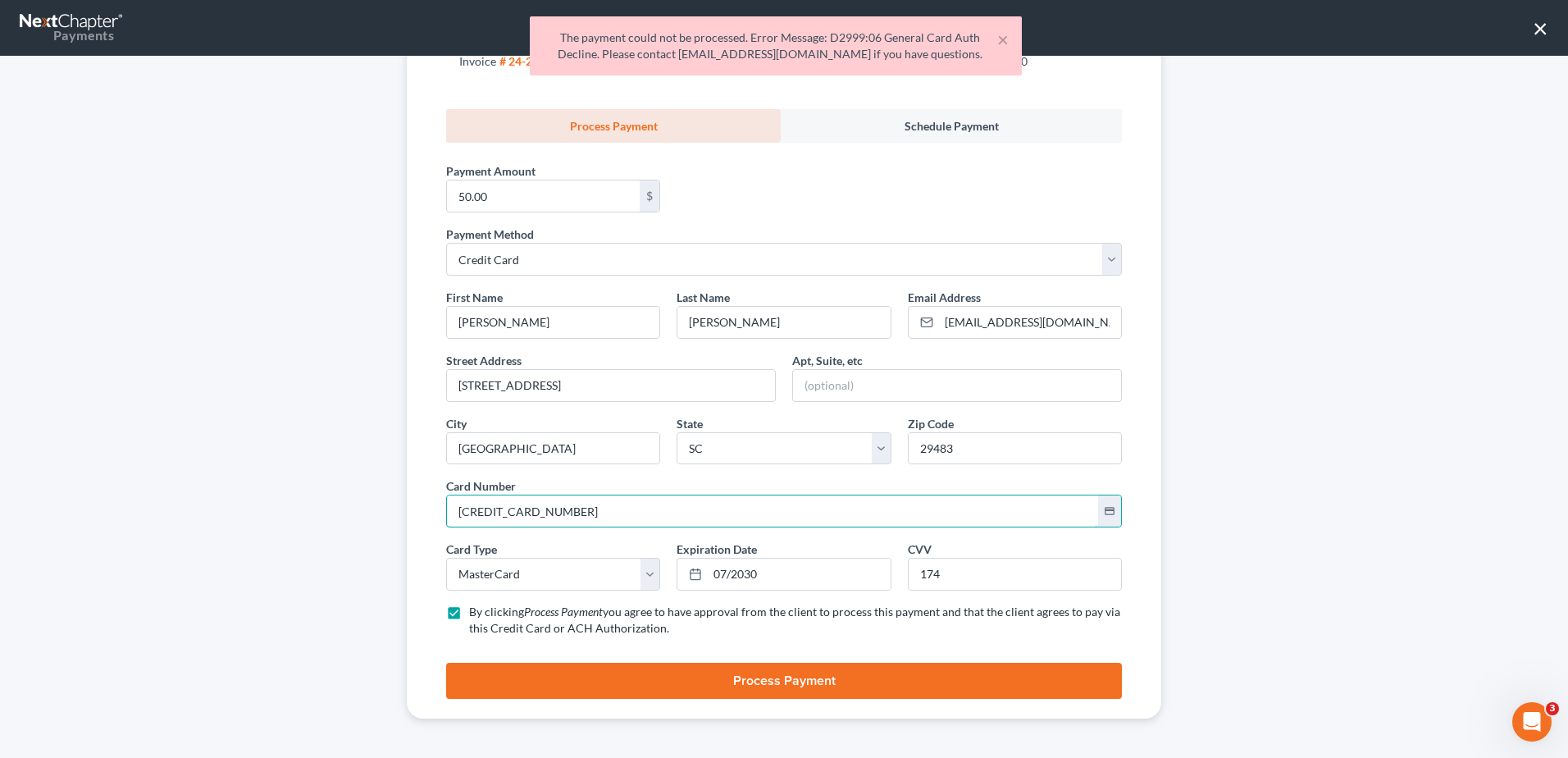
drag, startPoint x: 599, startPoint y: 513, endPoint x: 301, endPoint y: 513, distance: 298.0
click at [301, 513] on div "Receive Payment Customer [PERSON_NAME] Customer Email [EMAIL_ADDRESS][DOMAIN_NA…" at bounding box center [784, 407] width 1568 height 702
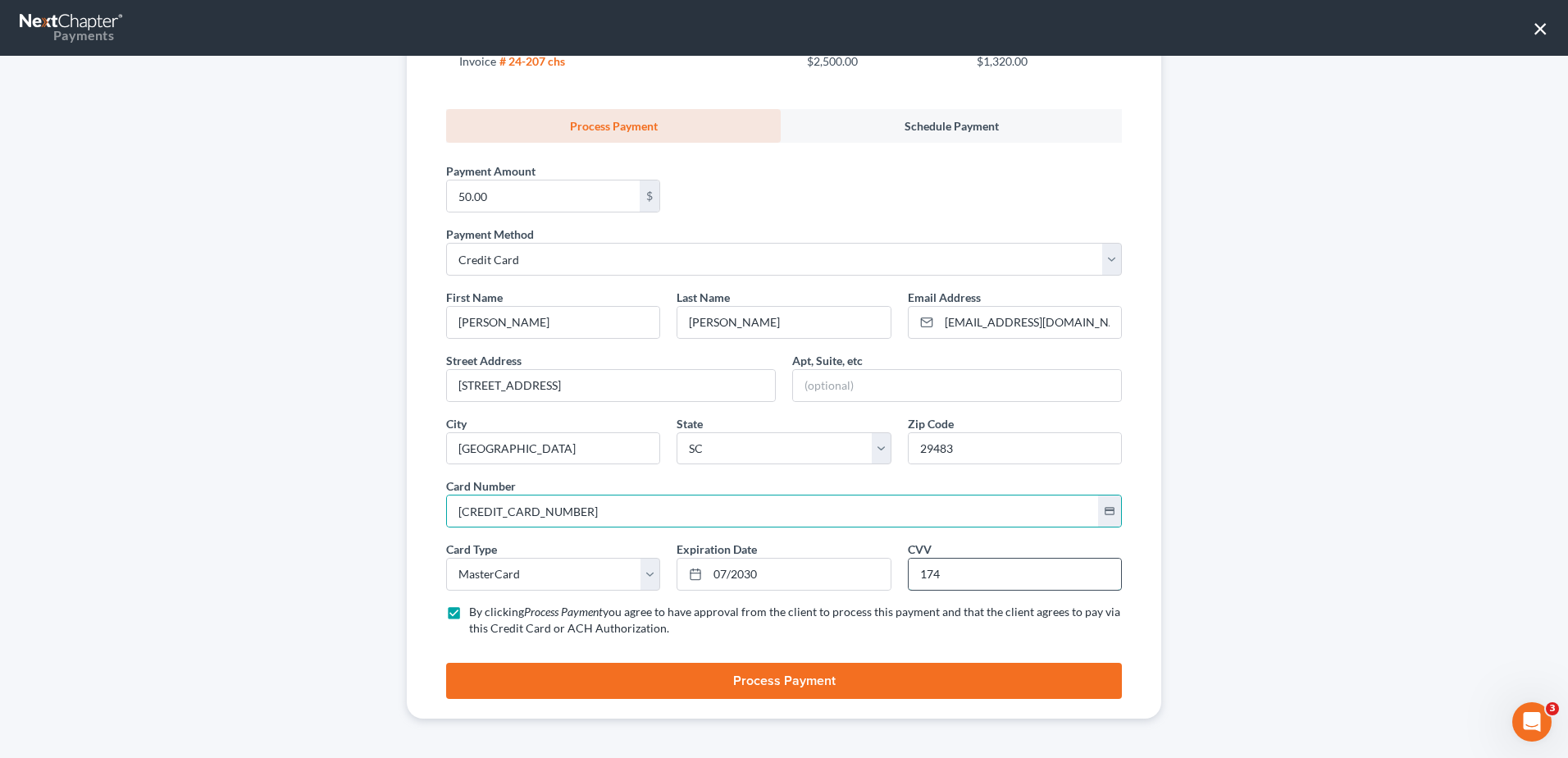
click at [951, 574] on input "174" at bounding box center [1015, 574] width 212 height 32
click at [766, 679] on button "Process Payment" at bounding box center [784, 681] width 676 height 36
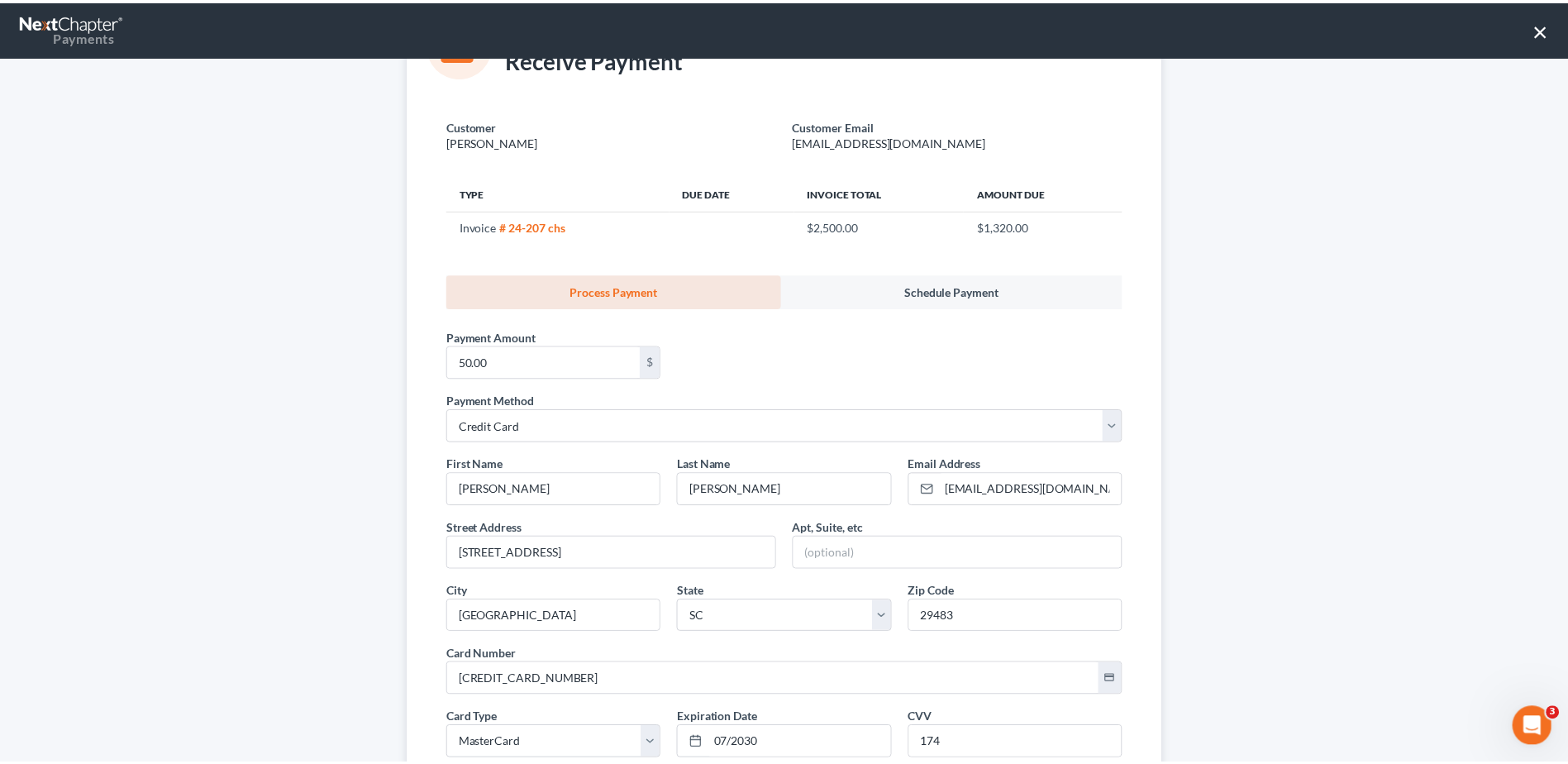
scroll to position [71, 0]
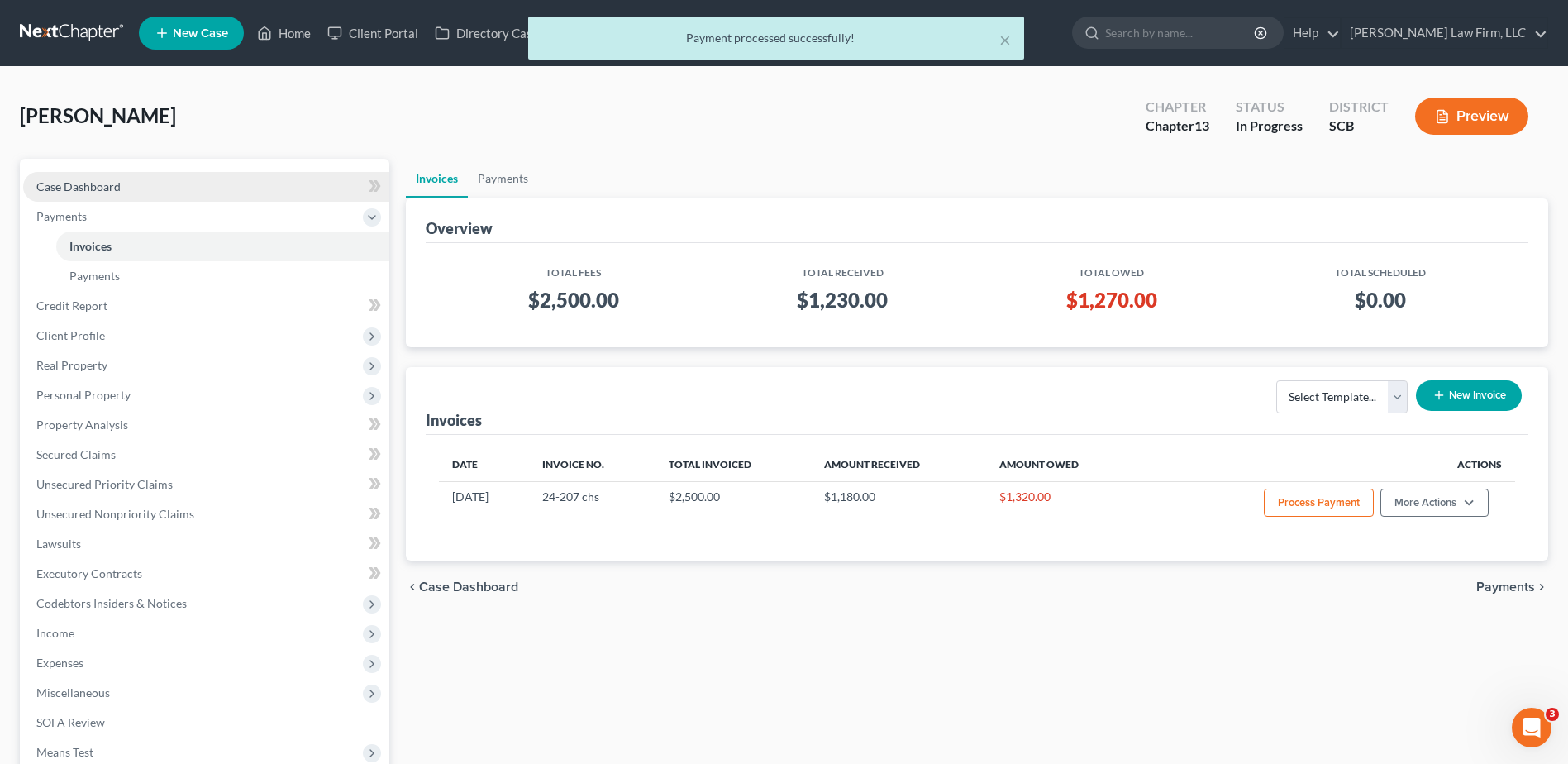
click at [108, 185] on span "Case Dashboard" at bounding box center [78, 186] width 84 height 14
select select "0"
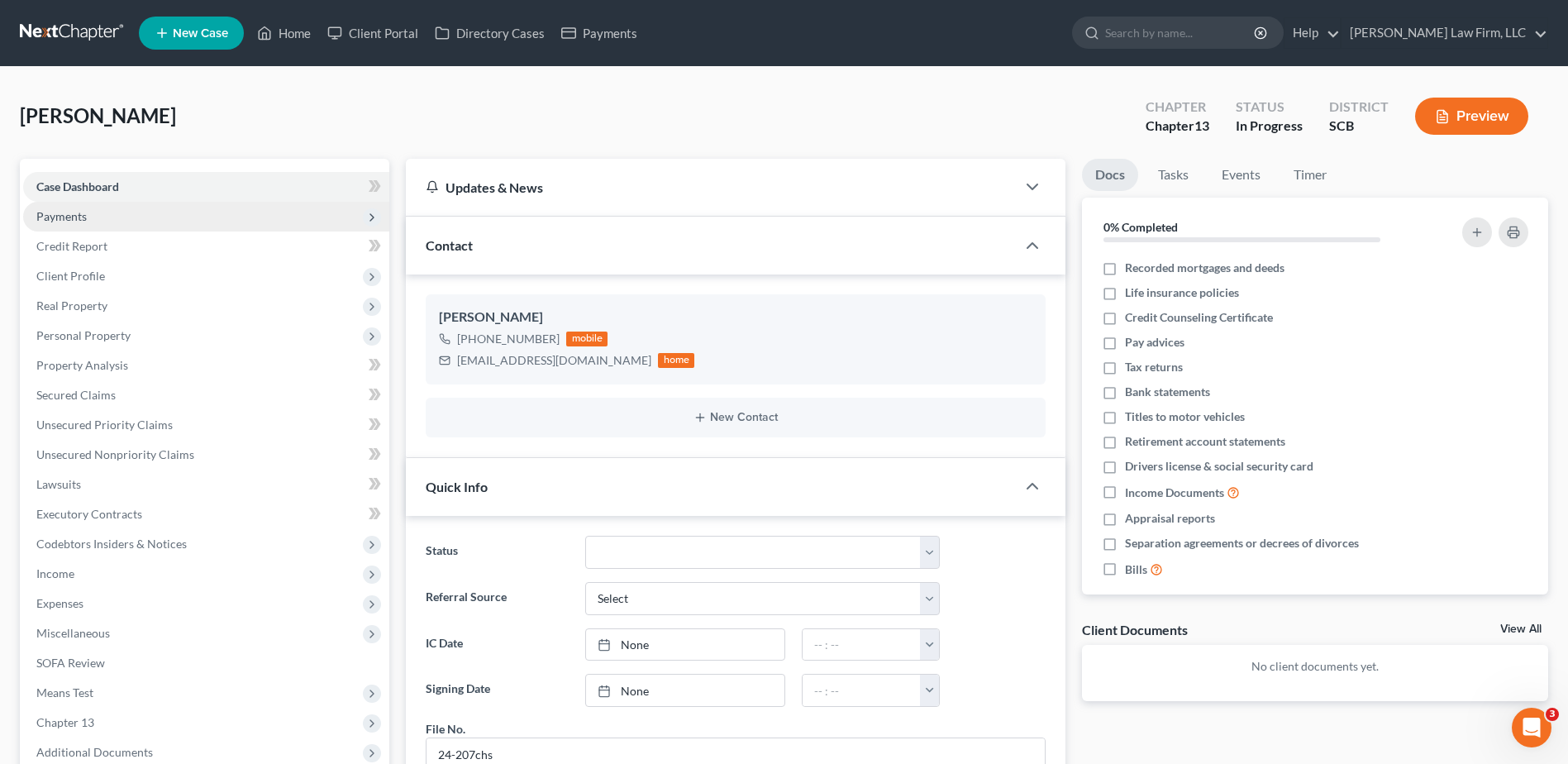
click at [71, 220] on span "Payments" at bounding box center [62, 216] width 51 height 14
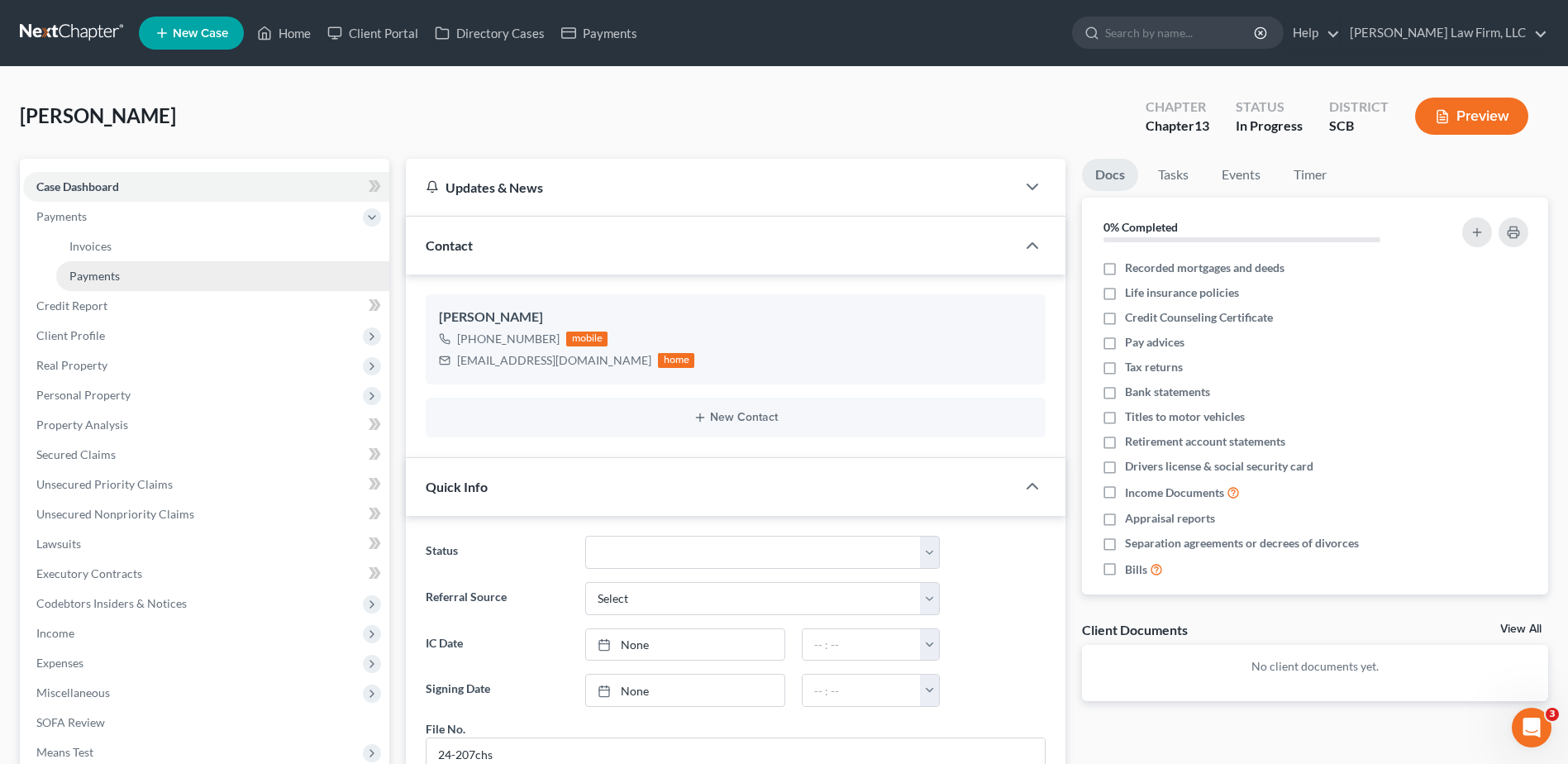
drag, startPoint x: 118, startPoint y: 276, endPoint x: 135, endPoint y: 278, distance: 17.1
click at [119, 278] on span "Payments" at bounding box center [95, 275] width 51 height 14
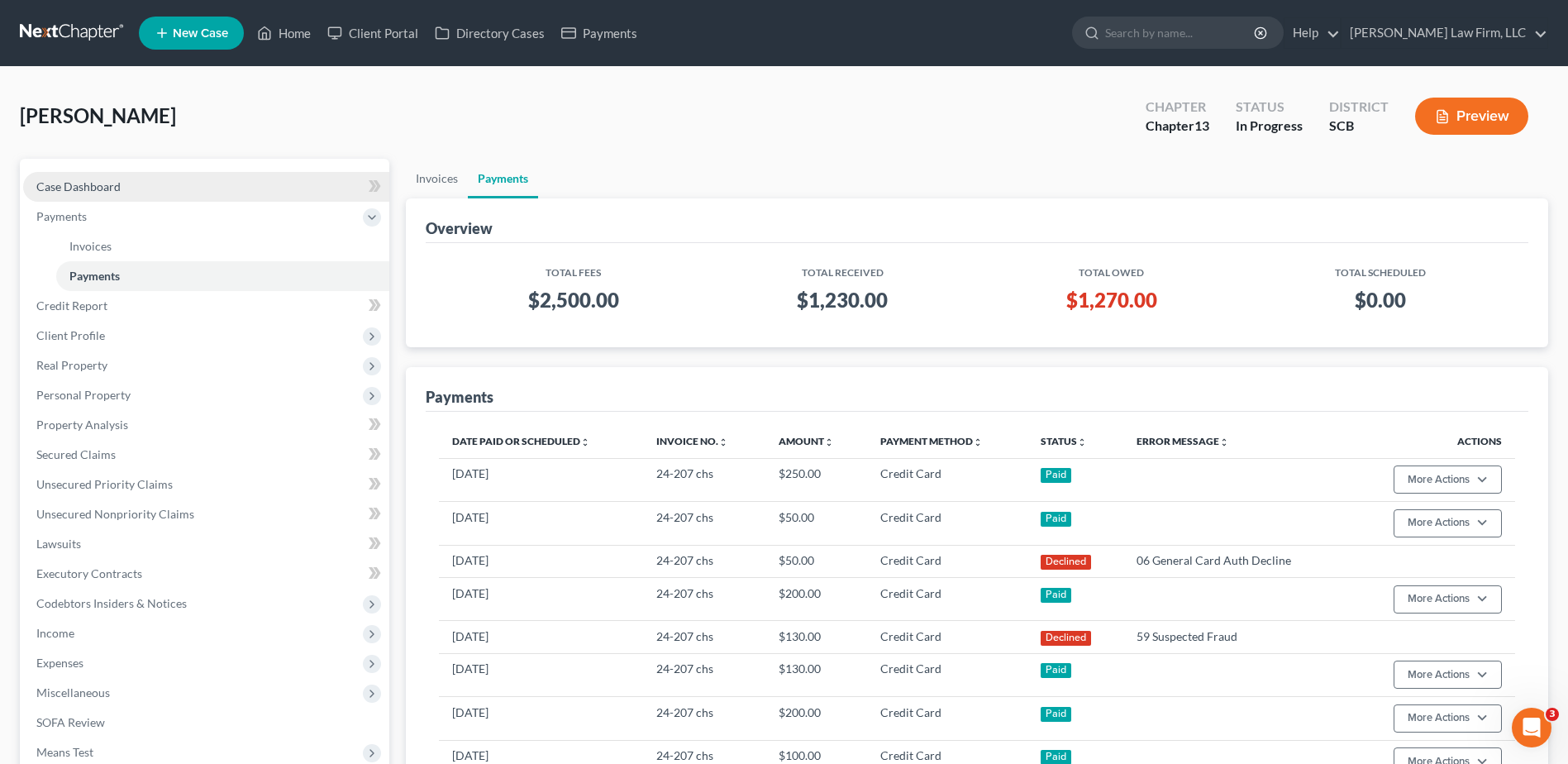
click at [81, 180] on span "Case Dashboard" at bounding box center [78, 186] width 84 height 14
select select "0"
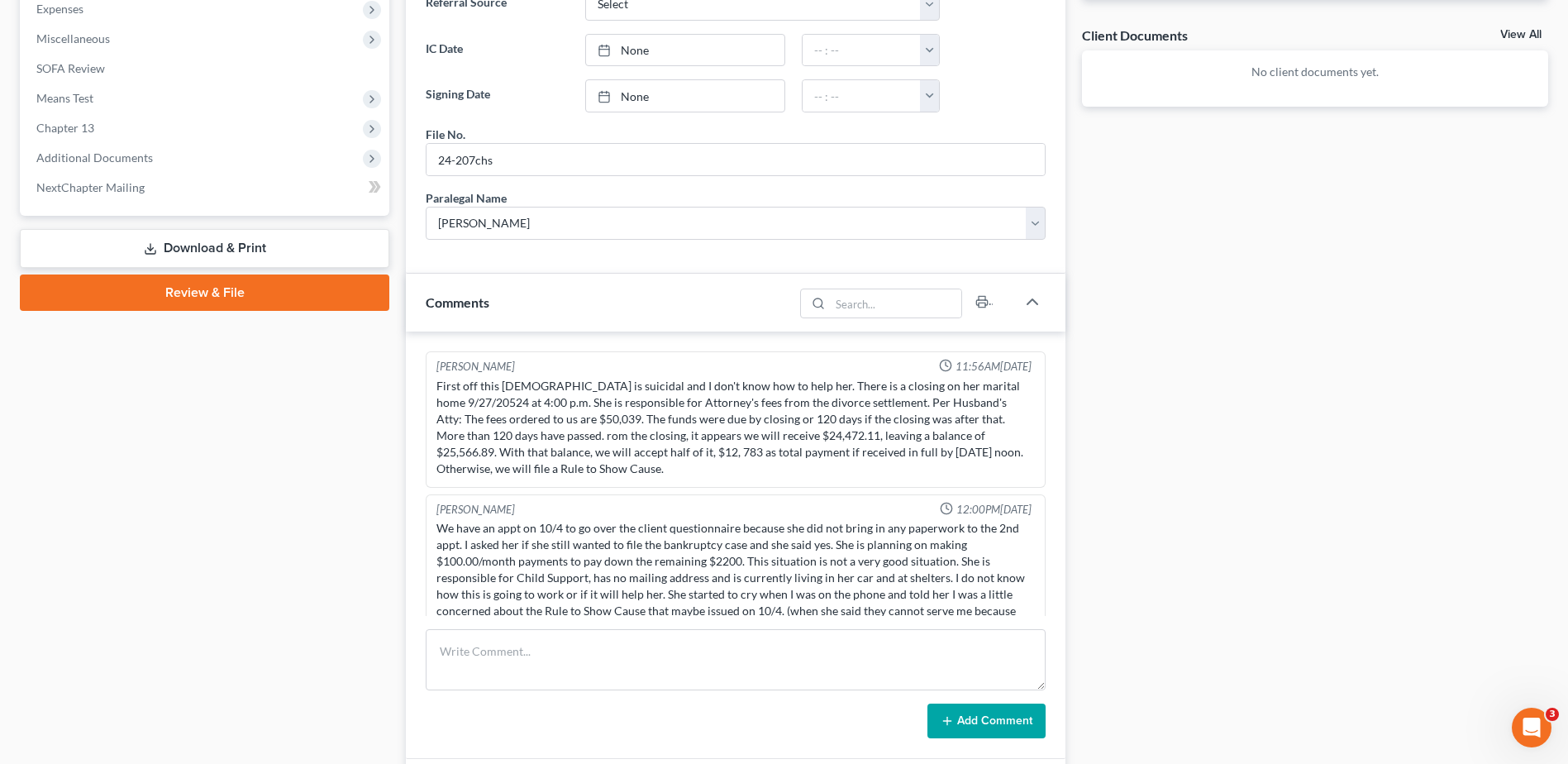
scroll to position [1671, 0]
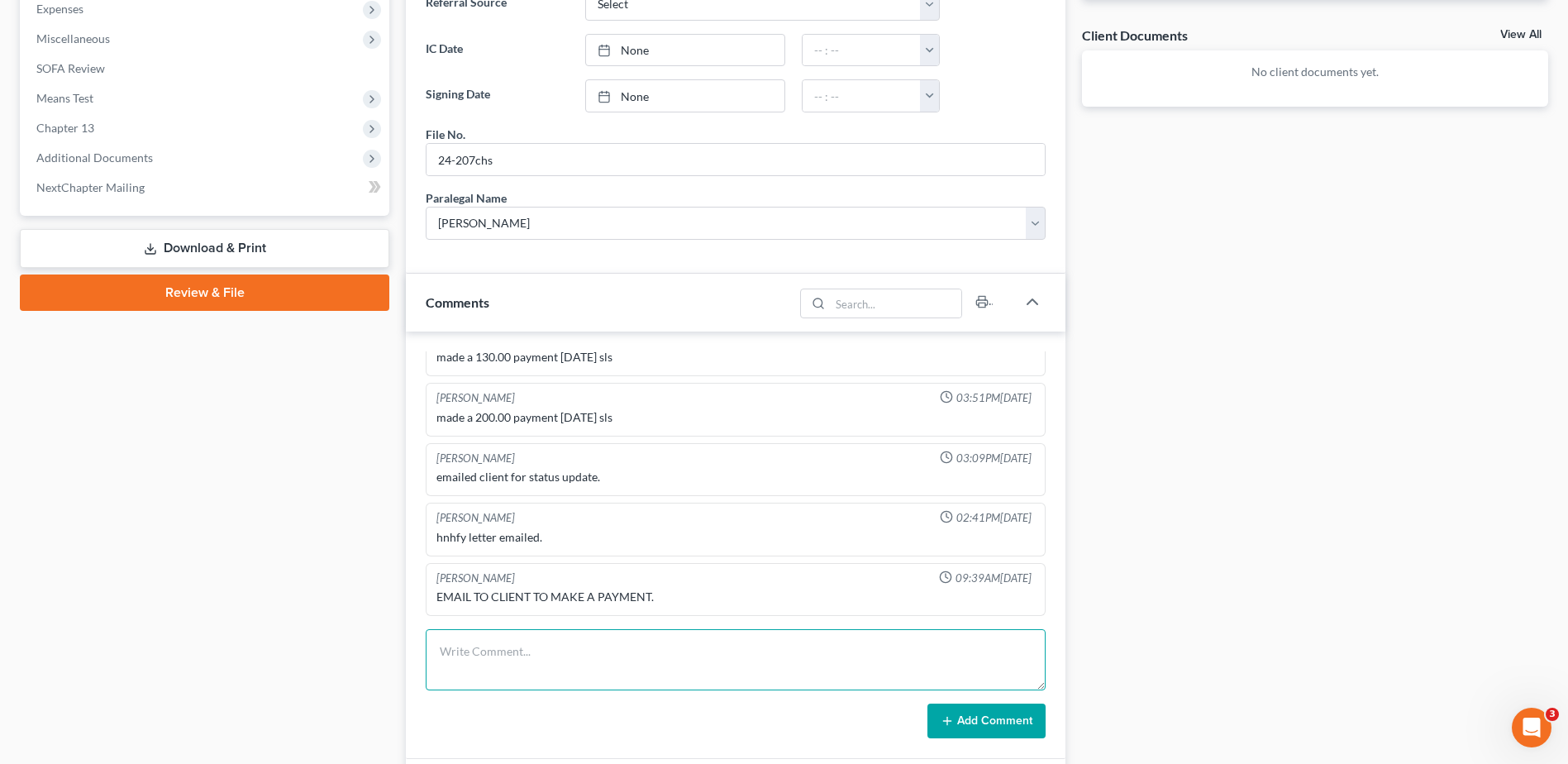
drag, startPoint x: 579, startPoint y: 664, endPoint x: 636, endPoint y: 610, distance: 78.5
click at [581, 664] on textarea at bounding box center [735, 659] width 619 height 61
type textarea "client paid $300 over phone with debit cards"
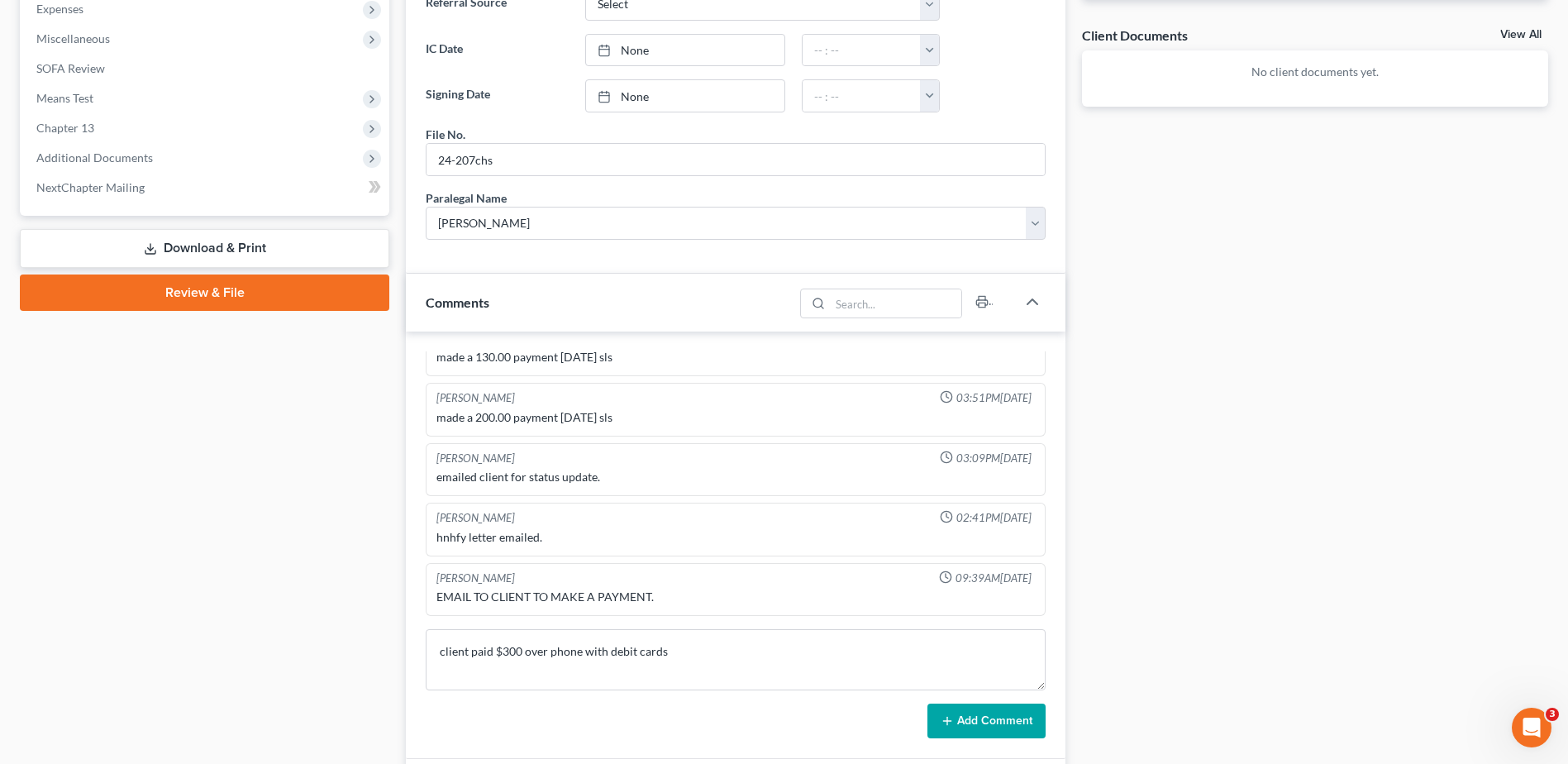
click at [1000, 722] on button "Add Comment" at bounding box center [986, 720] width 118 height 34
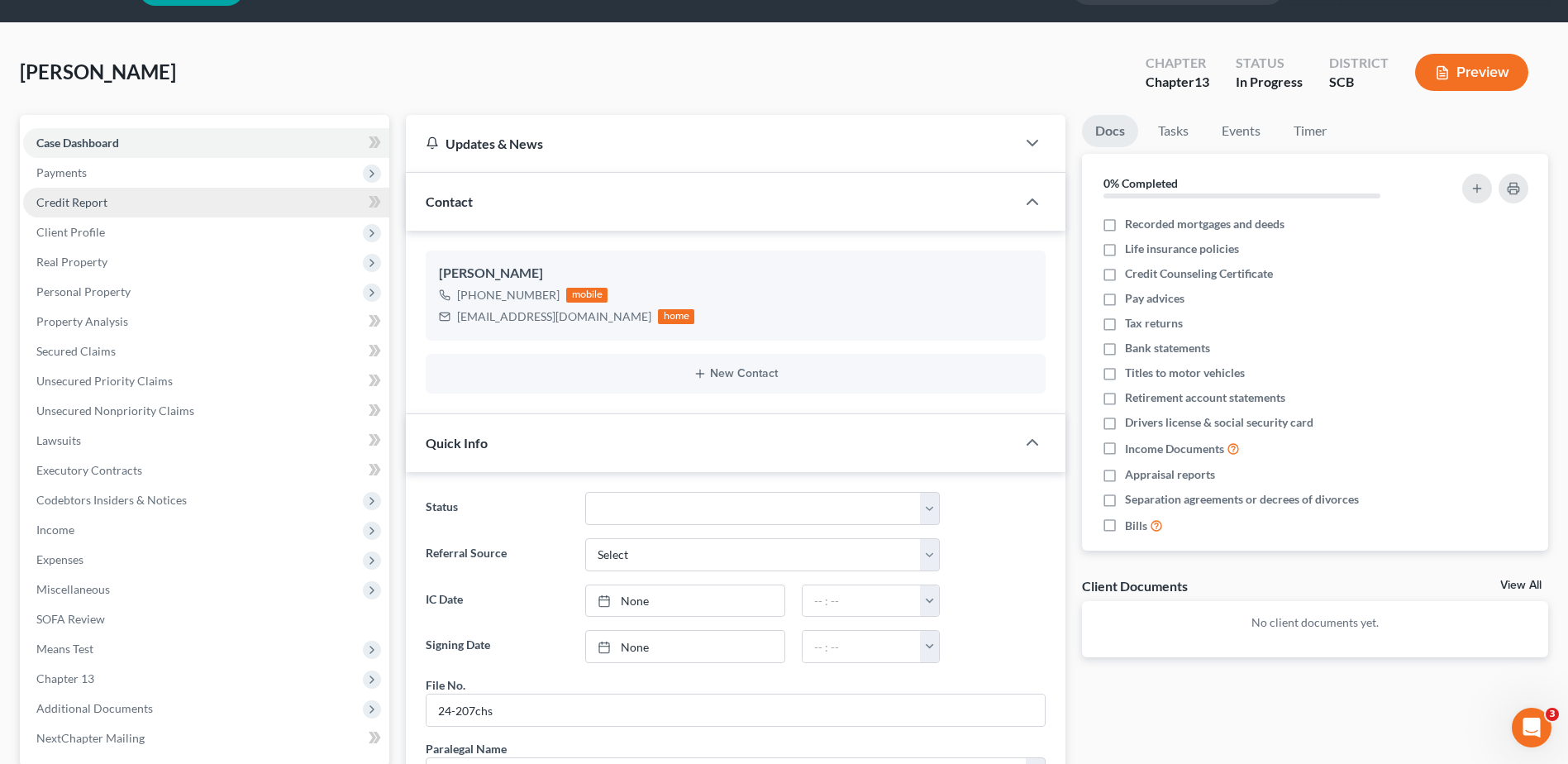
scroll to position [0, 0]
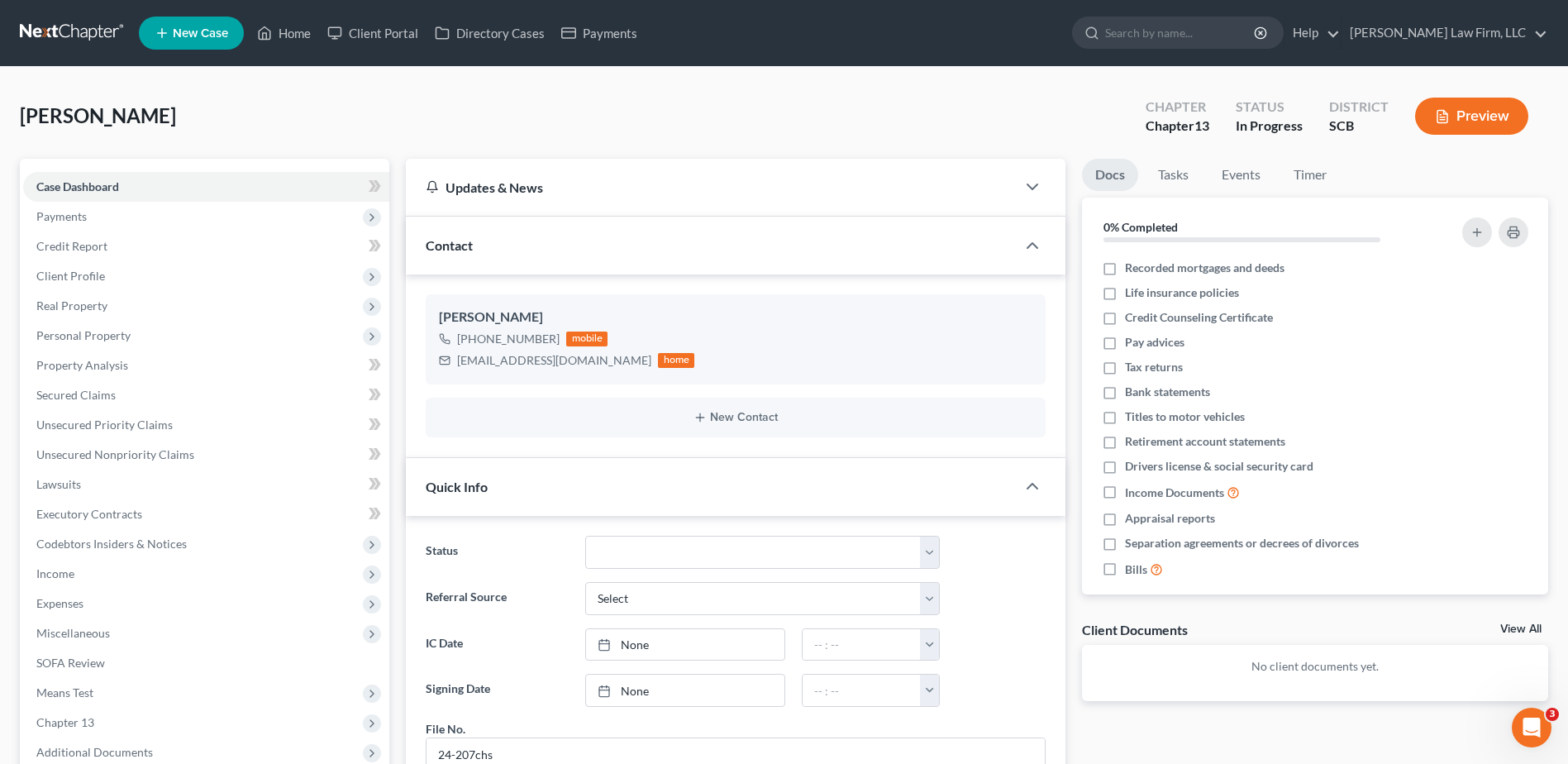
click at [85, 34] on link at bounding box center [73, 33] width 106 height 30
